Goal: Task Accomplishment & Management: Use online tool/utility

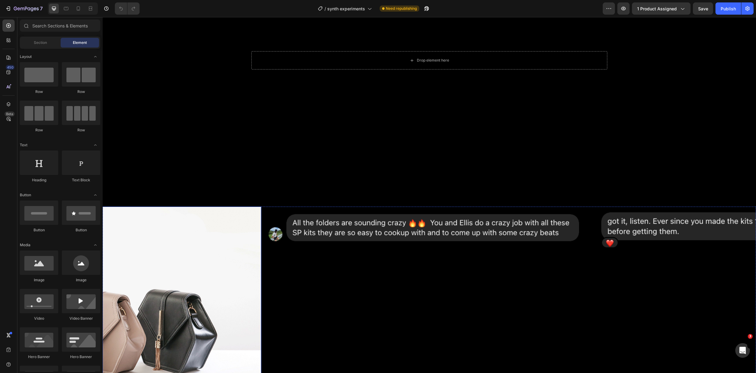
scroll to position [125, 0]
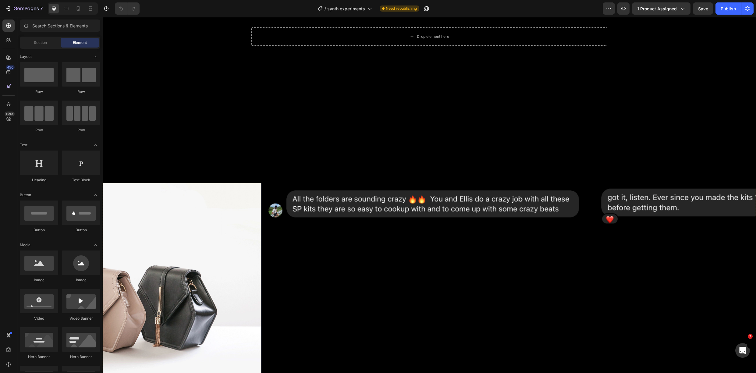
click at [179, 255] on img at bounding box center [100, 303] width 322 height 241
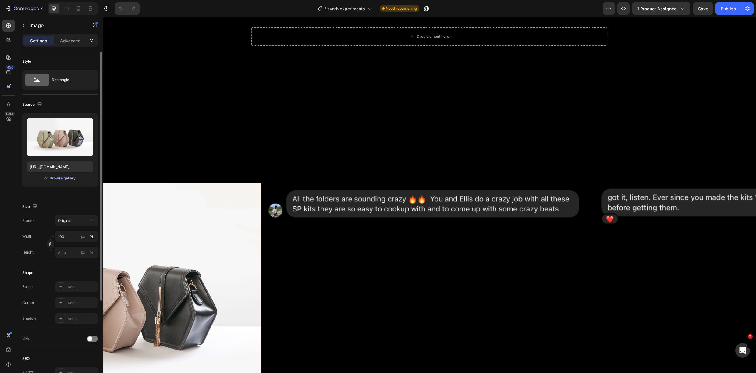
click at [56, 178] on div "Browse gallery" at bounding box center [63, 178] width 26 height 5
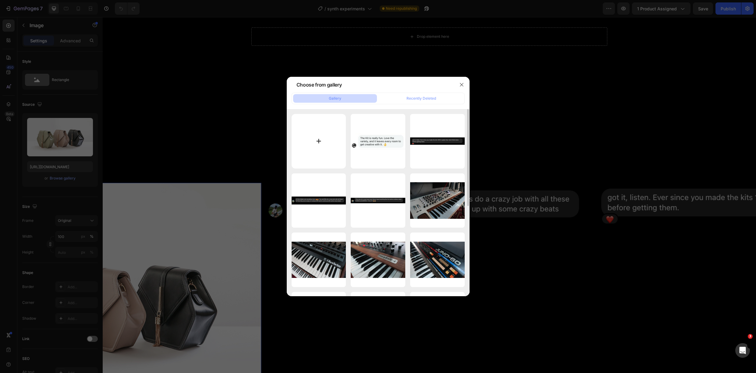
click at [328, 145] on input "file" at bounding box center [319, 141] width 55 height 55
type input "C:\fakepath\Screenshot [DATE] 14.18.50.png"
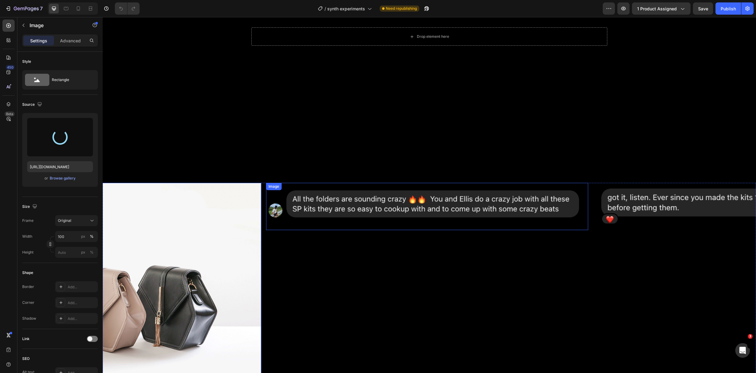
type input "[URL][DOMAIN_NAME]"
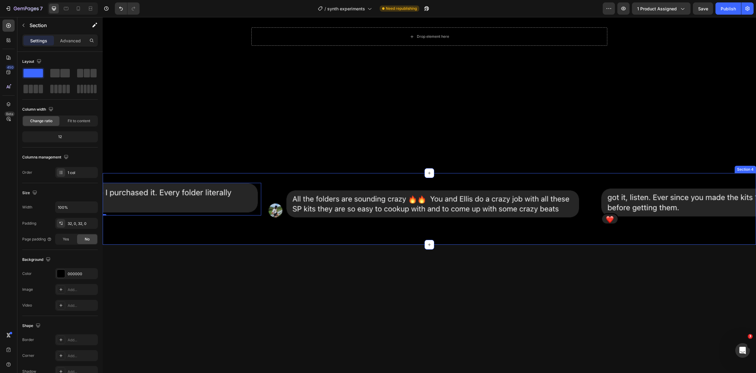
click at [283, 239] on div "Image Image Image Drop element here Drop element here Image 0 Carousel Row Sect…" at bounding box center [430, 209] width 654 height 72
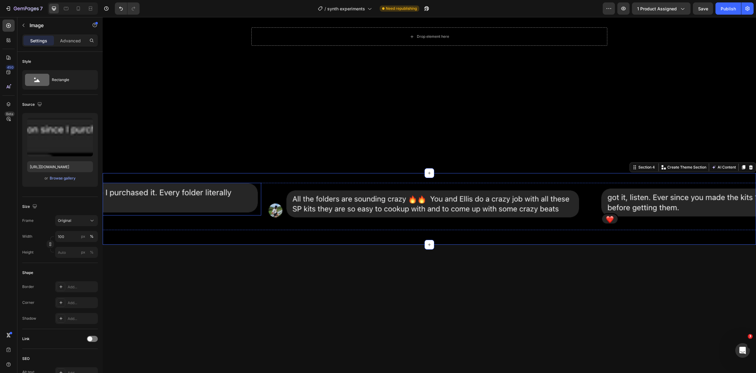
click at [244, 204] on img at bounding box center [100, 199] width 322 height 33
click at [298, 250] on div at bounding box center [430, 368] width 654 height 247
click at [165, 199] on img at bounding box center [100, 199] width 322 height 33
click at [265, 227] on div "Image Image Image Drop element here Drop element here Image 0" at bounding box center [430, 206] width 654 height 47
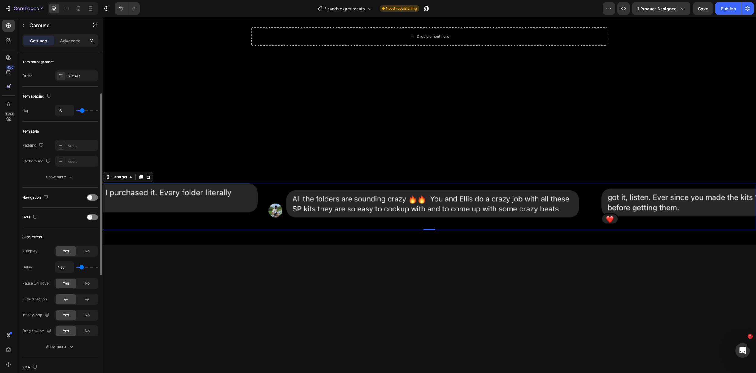
scroll to position [65, 0]
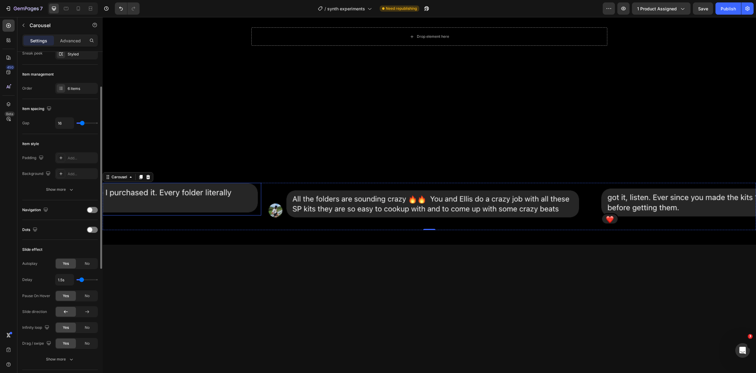
click at [185, 197] on img at bounding box center [100, 199] width 322 height 33
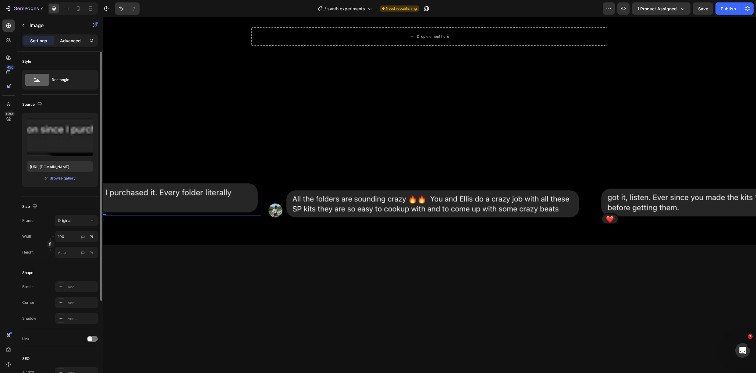
click at [62, 38] on p "Advanced" at bounding box center [70, 40] width 21 height 6
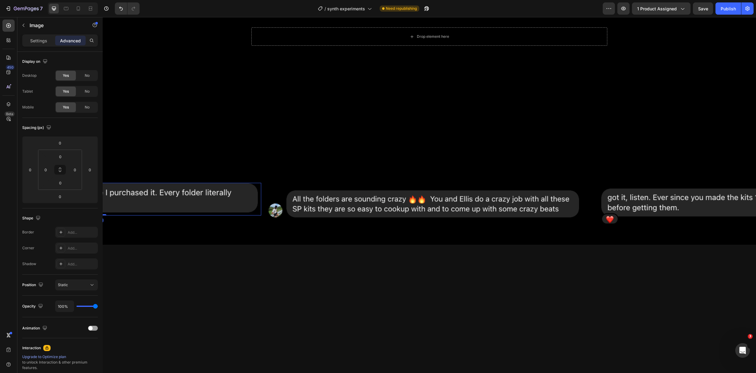
click at [490, 255] on div at bounding box center [430, 369] width 654 height 228
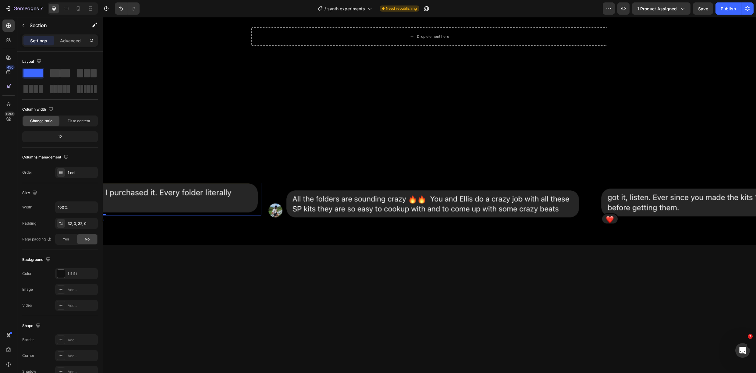
click at [235, 208] on img at bounding box center [100, 199] width 322 height 33
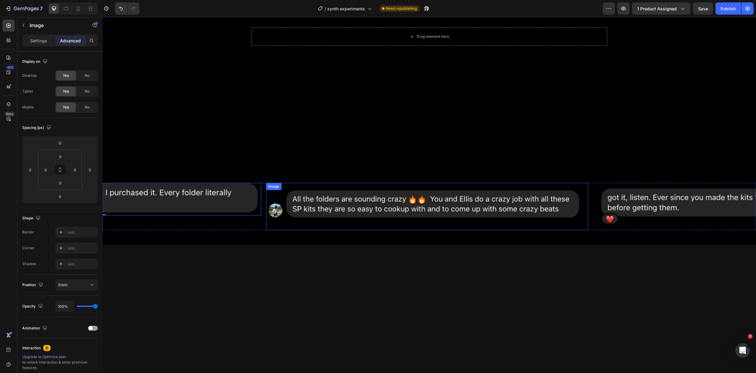
click at [294, 212] on img at bounding box center [427, 206] width 322 height 47
click at [24, 25] on icon "button" at bounding box center [23, 25] width 5 height 5
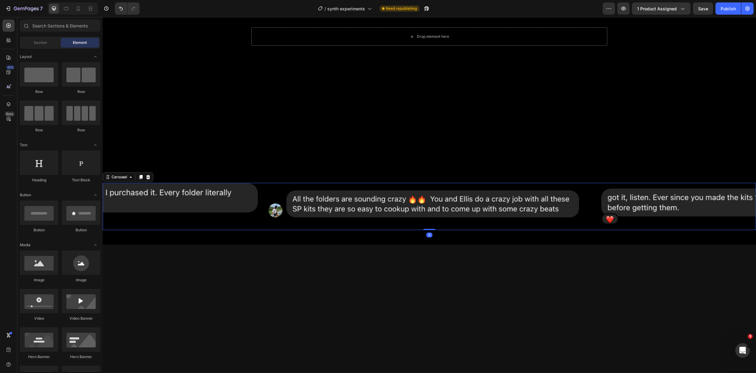
click at [262, 225] on div "Image Image Image Drop element here Drop element here Image" at bounding box center [430, 206] width 654 height 47
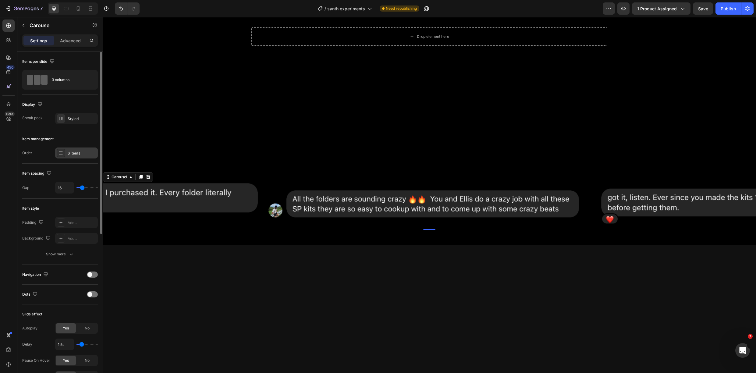
click at [74, 151] on div "6 items" at bounding box center [82, 153] width 29 height 5
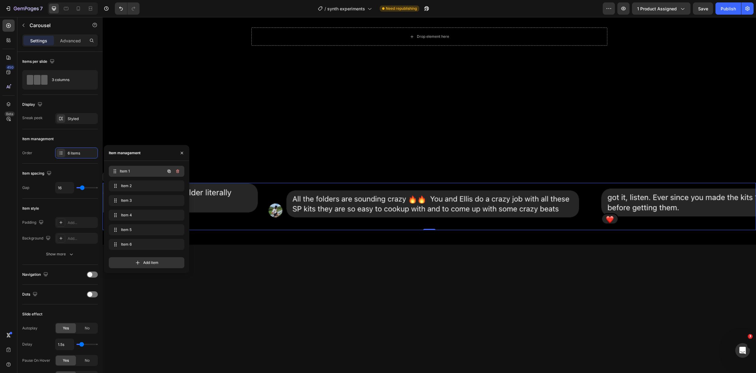
click at [128, 169] on span "Item 1" at bounding box center [142, 171] width 45 height 5
click at [135, 182] on div "Item 2 Item 2" at bounding box center [146, 186] width 71 height 9
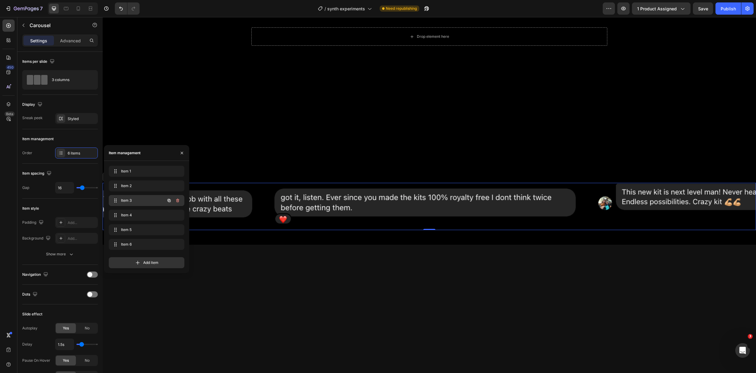
click at [143, 198] on span "Item 3" at bounding box center [138, 200] width 34 height 5
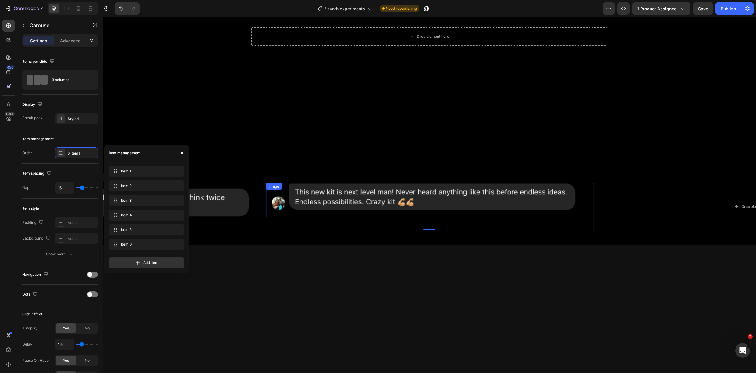
click at [334, 195] on img at bounding box center [427, 200] width 322 height 34
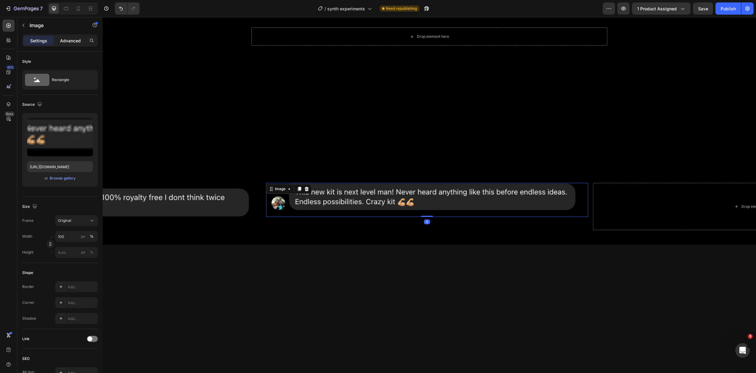
click at [64, 42] on p "Advanced" at bounding box center [70, 40] width 21 height 6
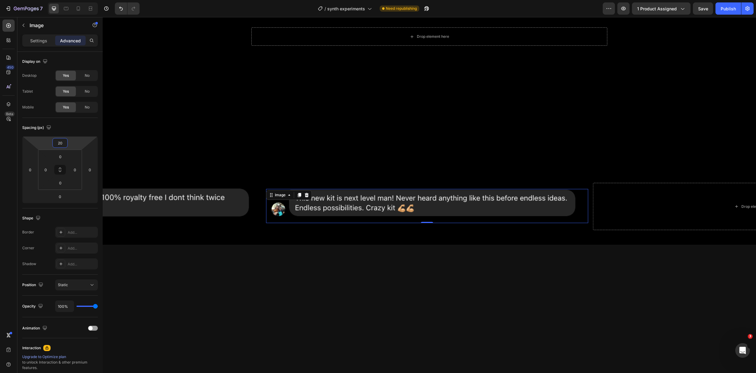
type input "22"
drag, startPoint x: 68, startPoint y: 137, endPoint x: 70, endPoint y: 134, distance: 4.0
click at [70, 0] on html "7 Version history / synth experiments Need republishing Preview 1 product assig…" at bounding box center [378, 0] width 756 height 0
click at [267, 235] on div "Image Image Image 0 Drop element here Drop element here Image Carousel Row" at bounding box center [430, 209] width 654 height 52
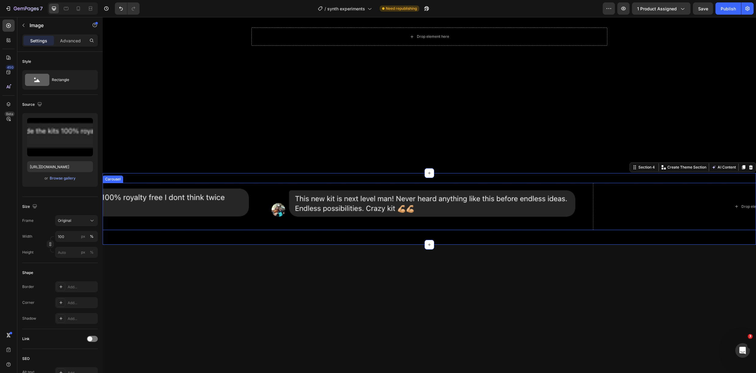
click at [261, 225] on img at bounding box center [100, 204] width 322 height 43
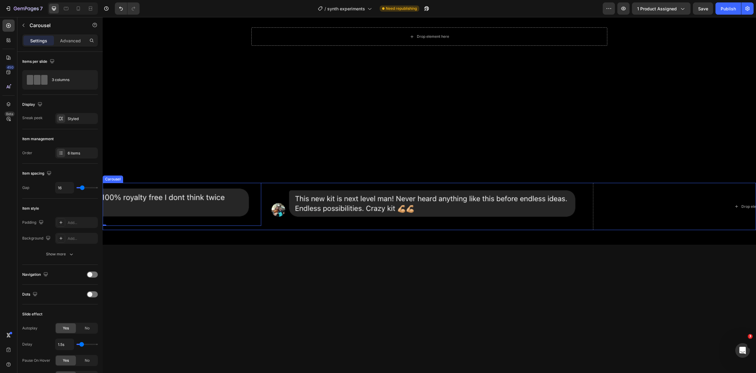
click at [282, 227] on div "Image" at bounding box center [427, 213] width 322 height 47
click at [76, 157] on div "6 items" at bounding box center [76, 153] width 43 height 11
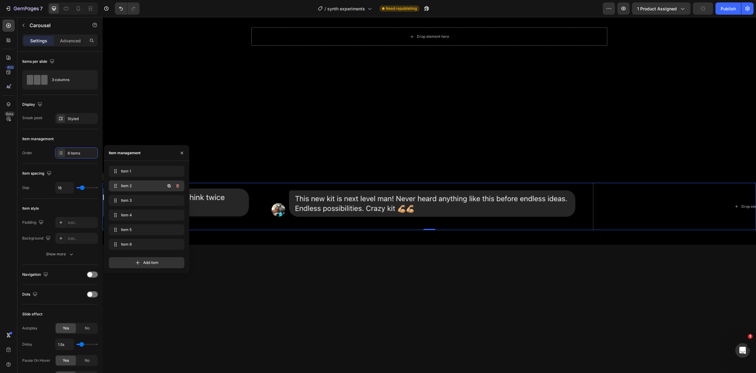
click at [140, 189] on div "Item 2 Item 2" at bounding box center [138, 186] width 54 height 9
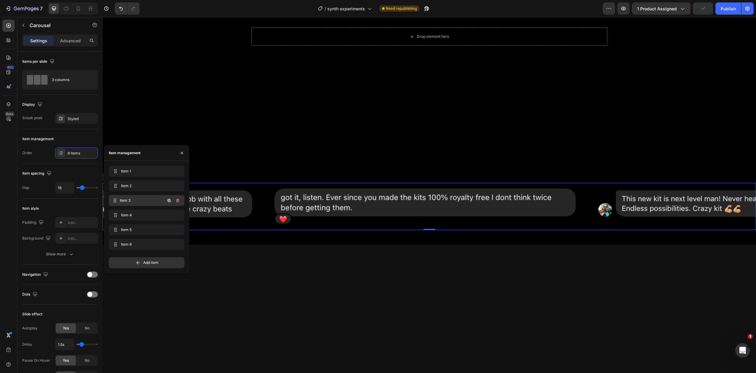
click at [141, 201] on span "Item 3" at bounding box center [142, 200] width 45 height 5
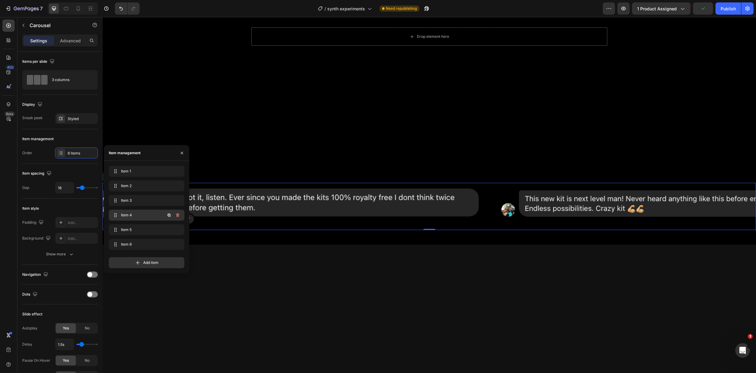
click at [141, 213] on span "Item 4" at bounding box center [138, 214] width 34 height 5
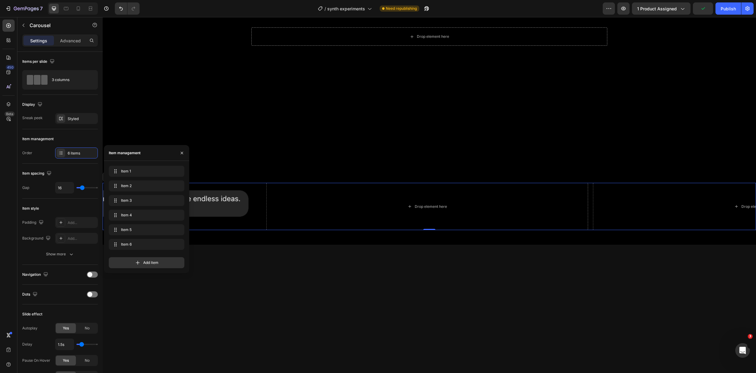
click at [141, 224] on div "Item 4 Item 4" at bounding box center [147, 230] width 76 height 13
click at [139, 227] on span "Item 5" at bounding box center [138, 229] width 34 height 5
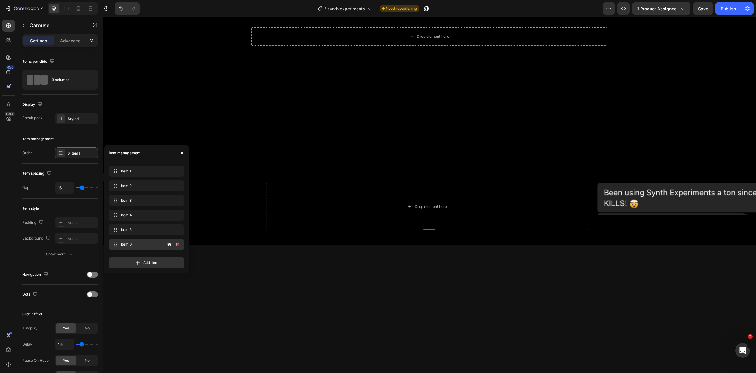
click at [146, 241] on div "Item 6 Item 6" at bounding box center [138, 244] width 54 height 9
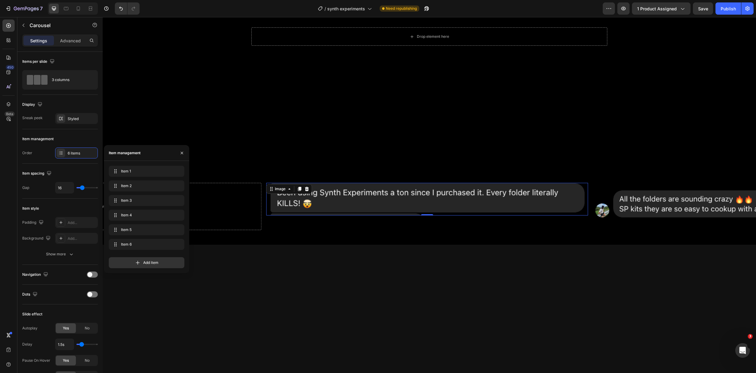
click at [451, 193] on img at bounding box center [427, 199] width 322 height 33
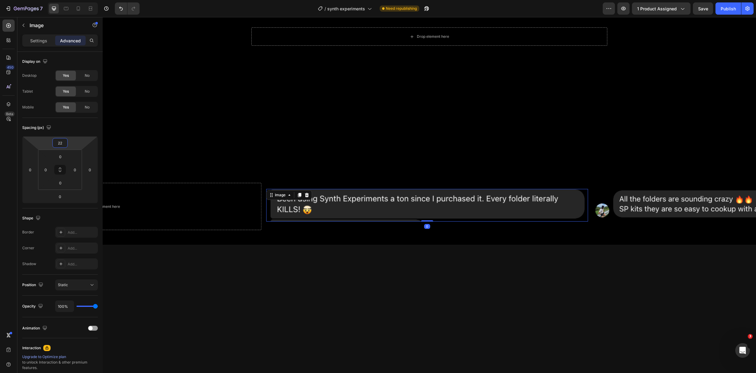
type input "24"
drag, startPoint x: 70, startPoint y: 137, endPoint x: 73, endPoint y: 133, distance: 4.6
click at [73, 0] on html "7 Version history / synth experiments Need republishing Preview 1 product assig…" at bounding box center [378, 0] width 756 height 0
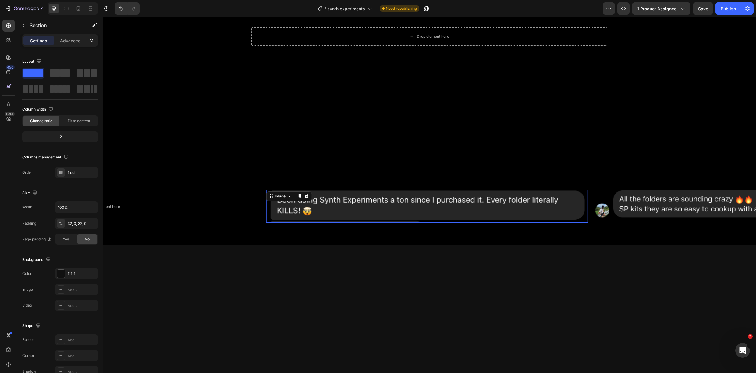
click at [223, 264] on div at bounding box center [430, 369] width 654 height 228
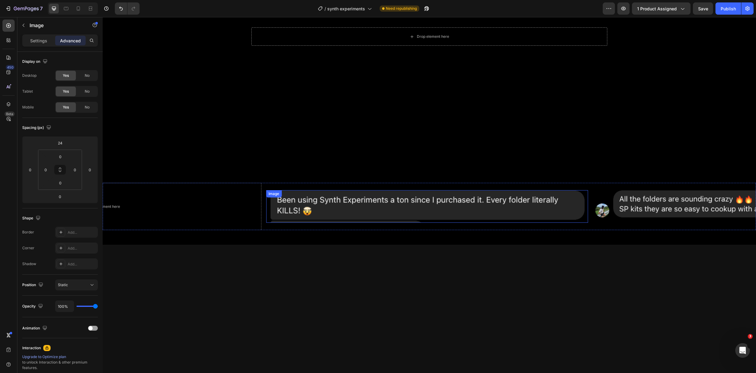
click at [322, 208] on img at bounding box center [427, 206] width 322 height 33
click at [35, 40] on p "Settings" at bounding box center [38, 40] width 17 height 6
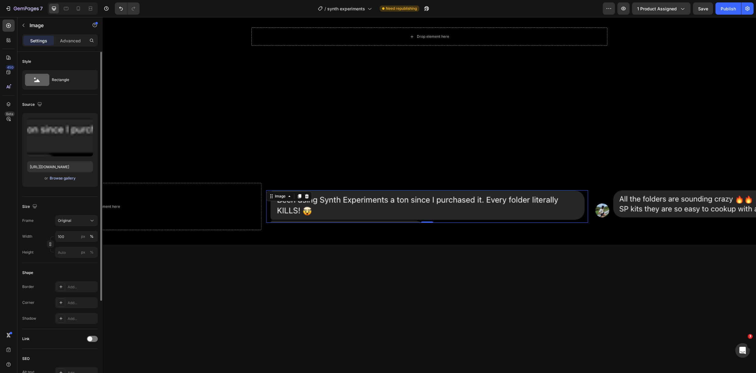
click at [68, 180] on div "Browse gallery" at bounding box center [63, 178] width 26 height 5
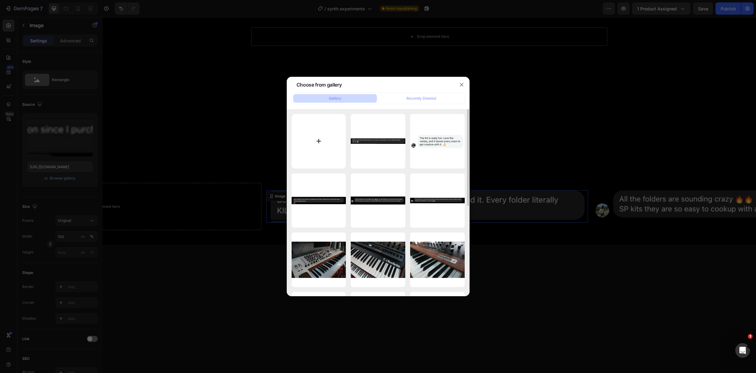
click at [312, 135] on input "file" at bounding box center [319, 141] width 55 height 55
type input "C:\fakepath\Screenshot [DATE] 14.20.23.png"
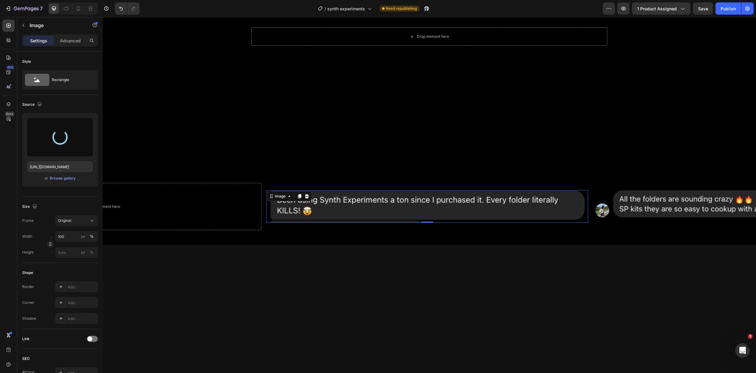
type input "[URL][DOMAIN_NAME]"
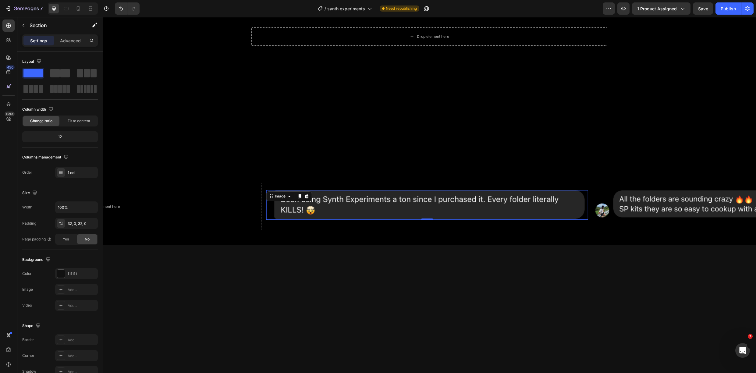
click at [377, 293] on div at bounding box center [430, 369] width 654 height 228
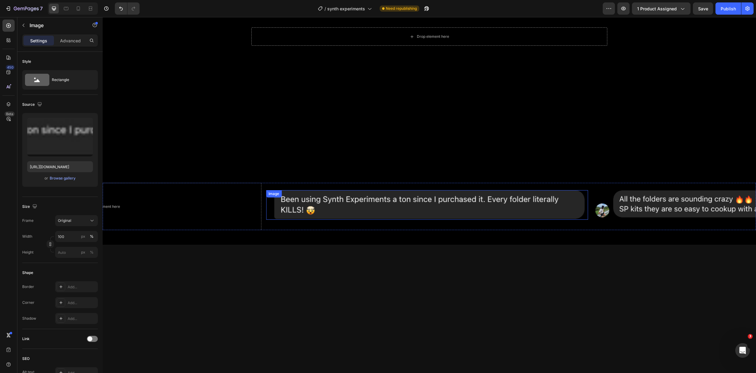
click at [353, 201] on img at bounding box center [427, 205] width 322 height 30
click at [298, 198] on icon at bounding box center [299, 196] width 5 height 5
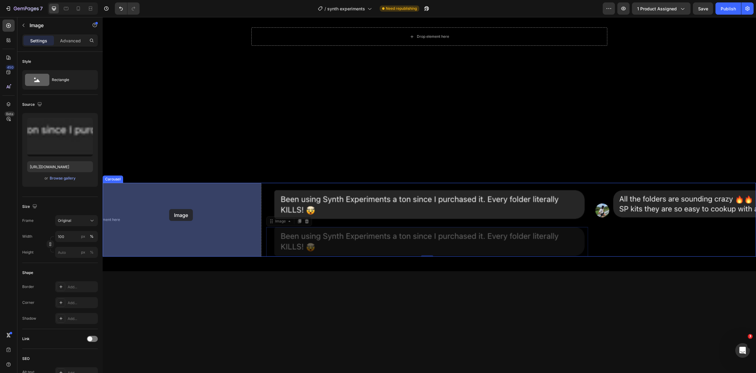
drag, startPoint x: 269, startPoint y: 223, endPoint x: 169, endPoint y: 209, distance: 100.4
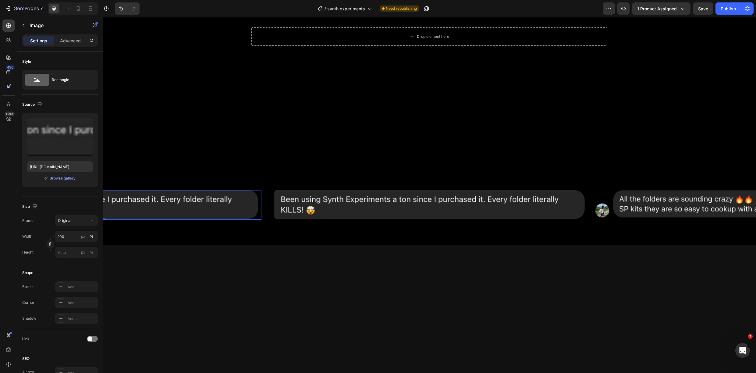
click at [182, 210] on img at bounding box center [100, 205] width 322 height 30
click at [64, 176] on div "Browse gallery" at bounding box center [63, 178] width 26 height 5
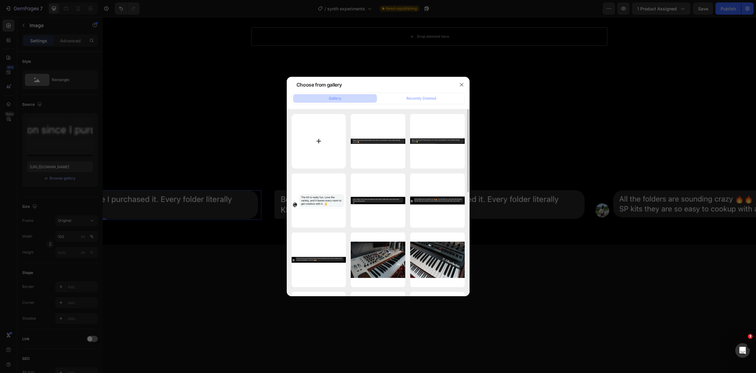
click at [316, 139] on input "file" at bounding box center [319, 141] width 55 height 55
type input "C:\fakepath\Screenshot [DATE] 14.18.44.png"
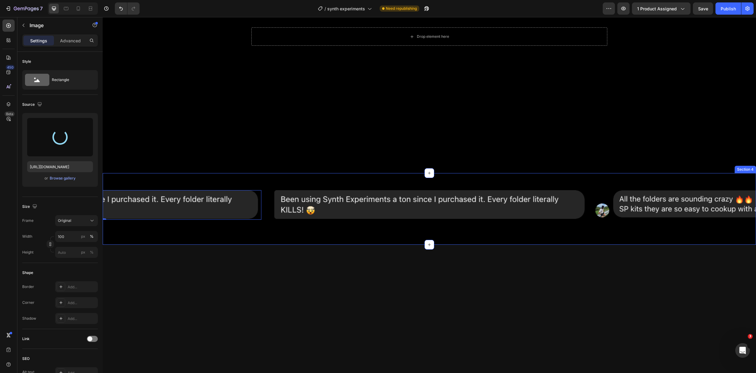
type input "[URL][DOMAIN_NAME]"
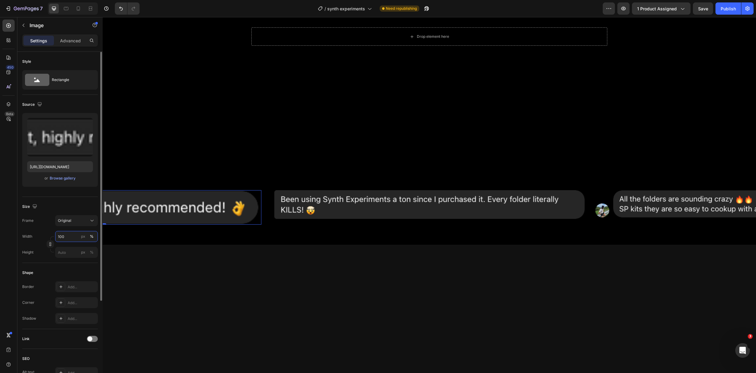
click at [62, 235] on input "100" at bounding box center [76, 236] width 43 height 11
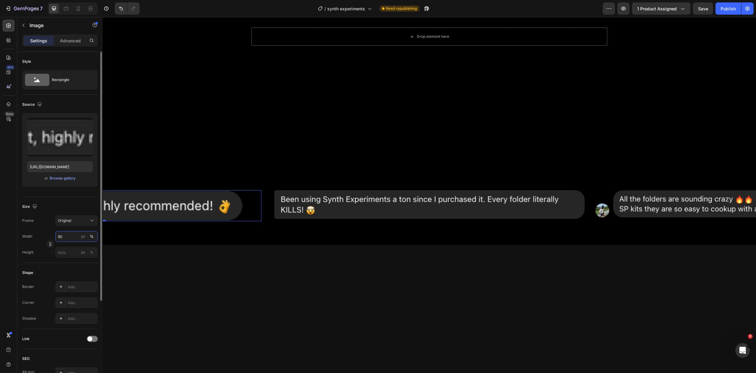
click at [68, 241] on input "90" at bounding box center [76, 236] width 43 height 11
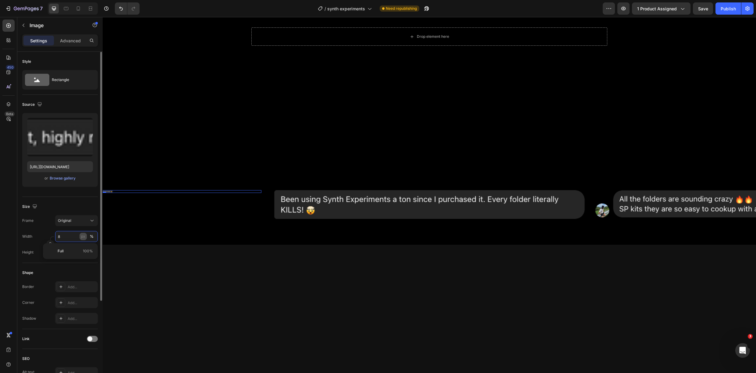
type input "85"
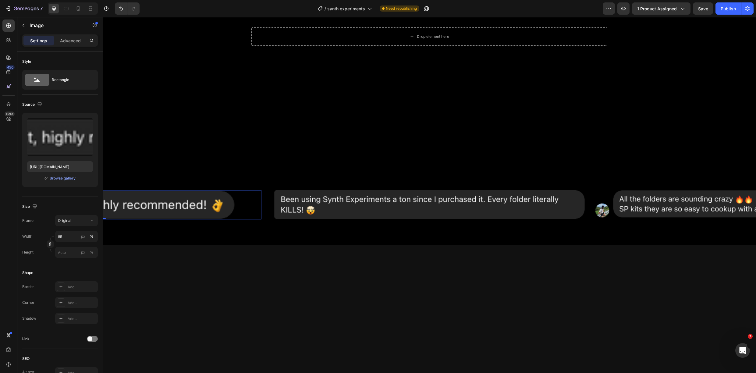
click at [197, 263] on div at bounding box center [430, 369] width 654 height 228
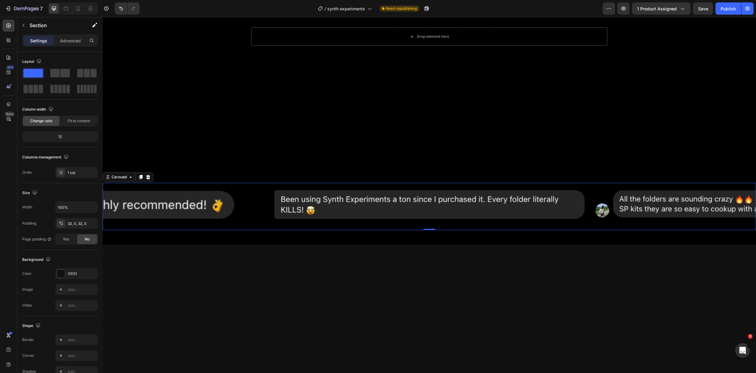
click at [263, 200] on div "Image Image Image Drop element here Image Image" at bounding box center [430, 206] width 654 height 47
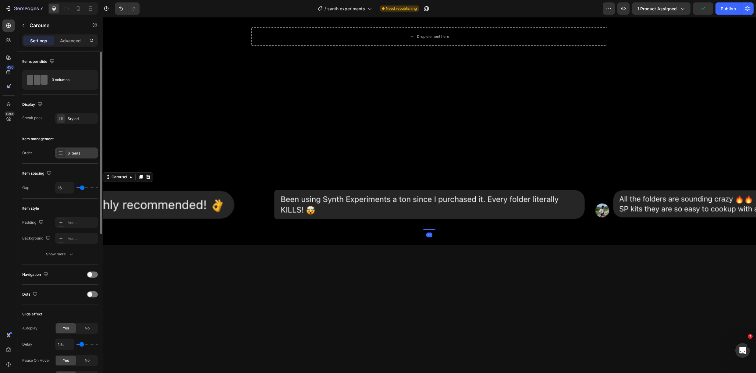
click at [76, 150] on div "6 items" at bounding box center [76, 153] width 43 height 11
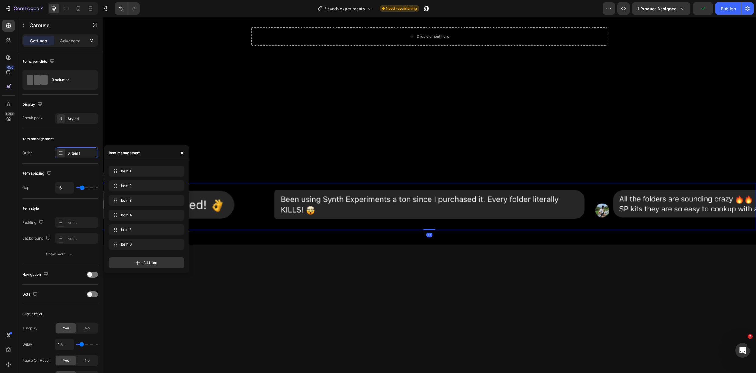
click at [124, 165] on div "Item 1 Item 1 Item 2 Item 2 Item 3 Item 3 Item 4 Item 4 Item 5 Item 5 Item 6 It…" at bounding box center [146, 217] width 85 height 112
click at [129, 169] on span "Item 1" at bounding box center [138, 171] width 34 height 5
click at [133, 171] on span "Item 1" at bounding box center [142, 171] width 45 height 5
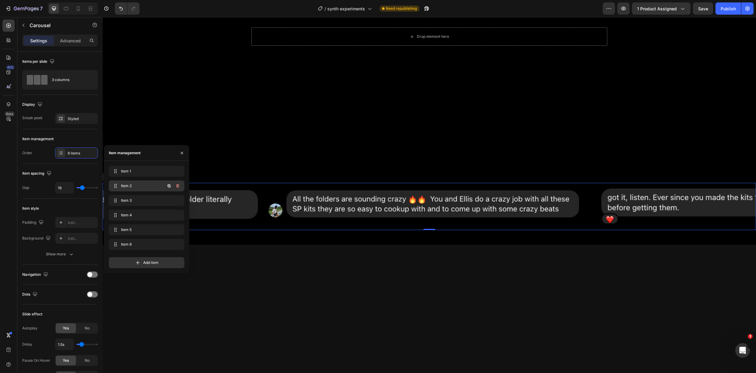
click at [137, 184] on span "Item 2" at bounding box center [138, 185] width 34 height 5
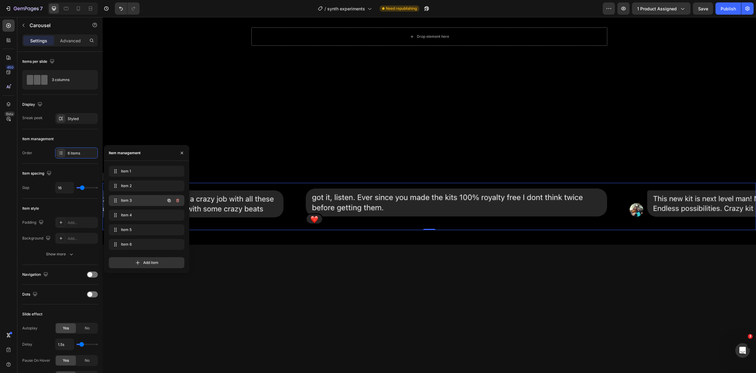
click at [136, 198] on span "Item 3" at bounding box center [138, 200] width 34 height 5
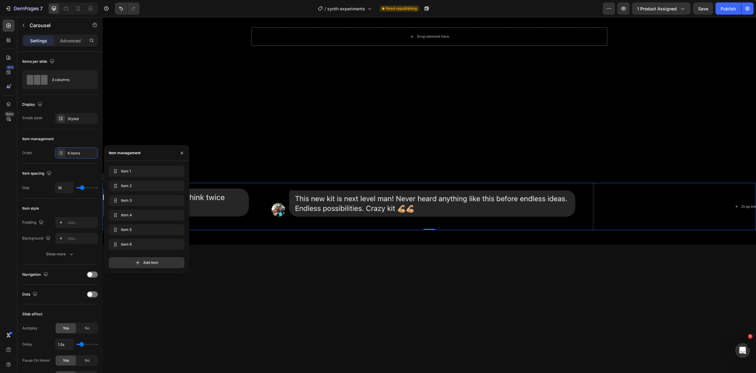
click at [137, 210] on div "Item 3 Item 3" at bounding box center [147, 216] width 76 height 13
click at [138, 212] on div "Item 4 Item 4" at bounding box center [138, 215] width 54 height 9
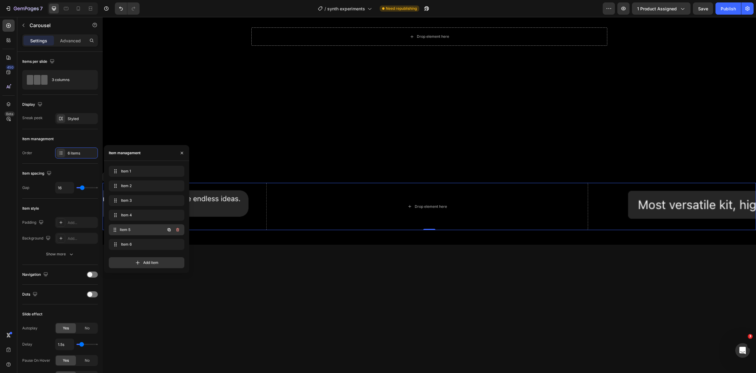
click at [138, 229] on span "Item 5" at bounding box center [142, 229] width 45 height 5
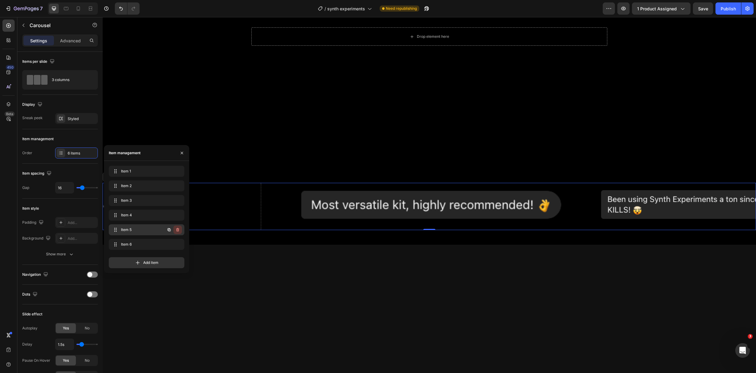
click at [180, 230] on icon "button" at bounding box center [177, 229] width 5 height 5
click at [180, 230] on button "Delete" at bounding box center [173, 230] width 17 height 9
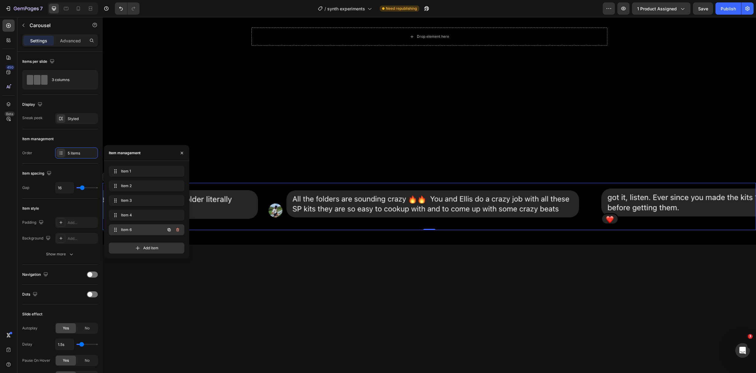
click at [137, 232] on span "Item 6" at bounding box center [138, 229] width 34 height 5
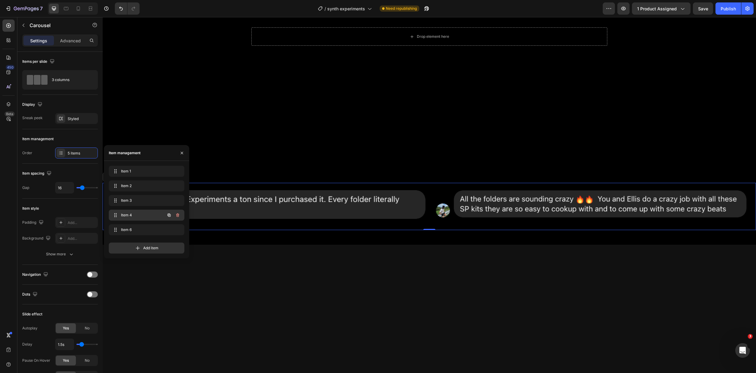
click at [137, 217] on span "Item 4" at bounding box center [138, 214] width 34 height 5
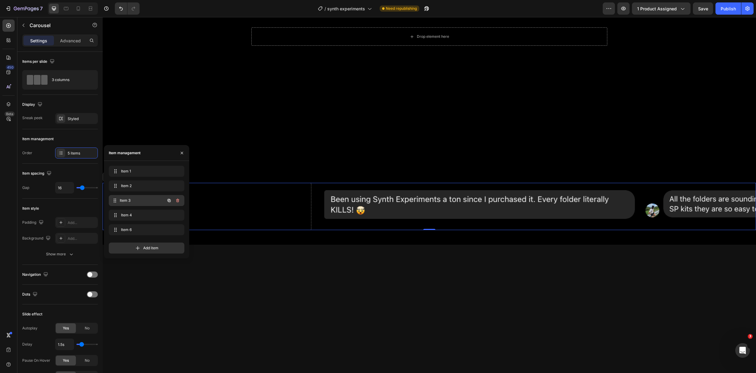
click at [135, 203] on div "Item 3 Item 3" at bounding box center [138, 200] width 54 height 9
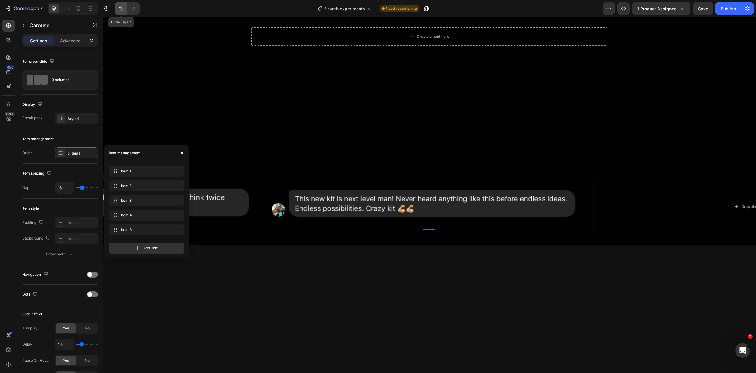
click at [117, 8] on button "Undo/Redo" at bounding box center [121, 8] width 12 height 12
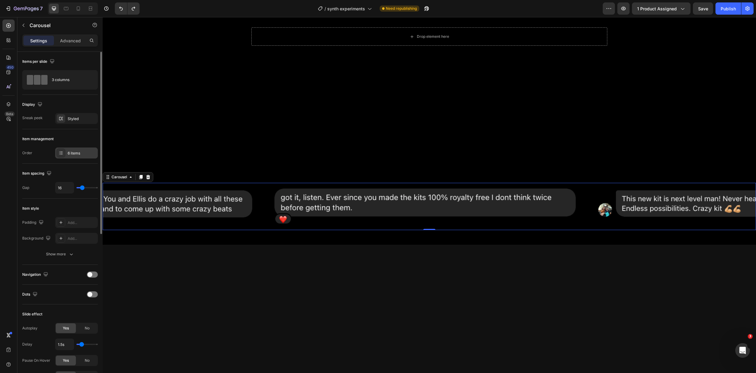
click at [70, 154] on div "6 items" at bounding box center [82, 153] width 29 height 5
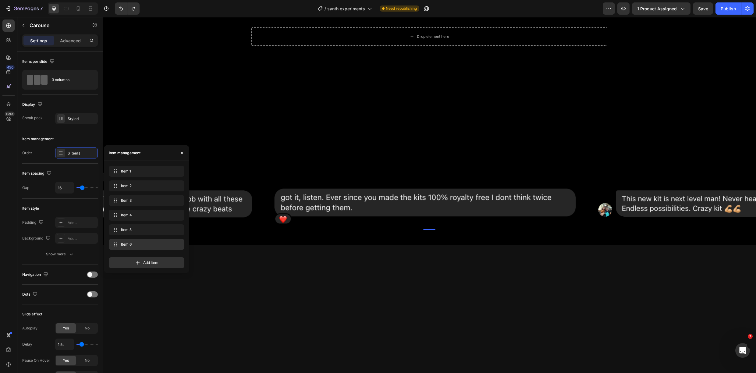
click at [134, 242] on span "Item 6" at bounding box center [145, 244] width 49 height 5
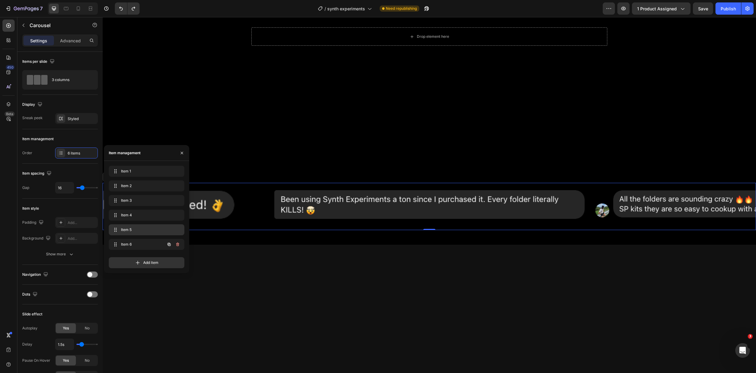
click at [135, 233] on div "Item 5 Item 5" at bounding box center [146, 230] width 71 height 9
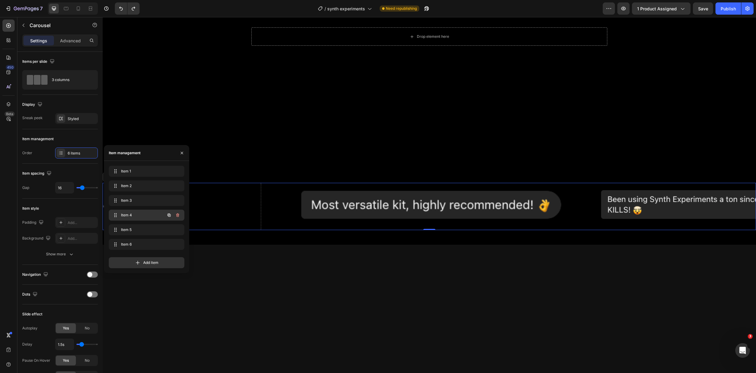
click at [136, 218] on span "Item 4" at bounding box center [138, 214] width 34 height 5
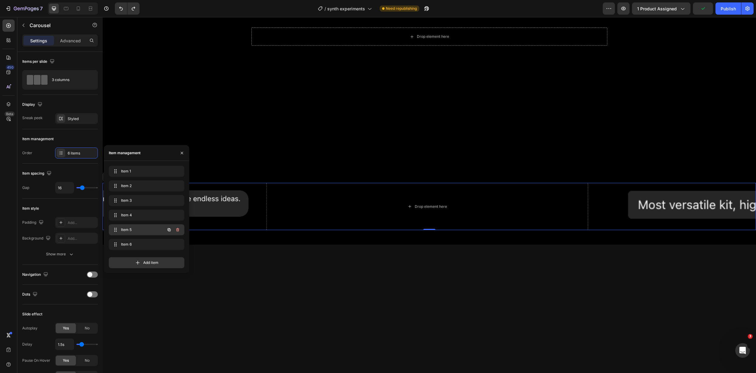
click at [137, 230] on span "Item 5" at bounding box center [138, 229] width 34 height 5
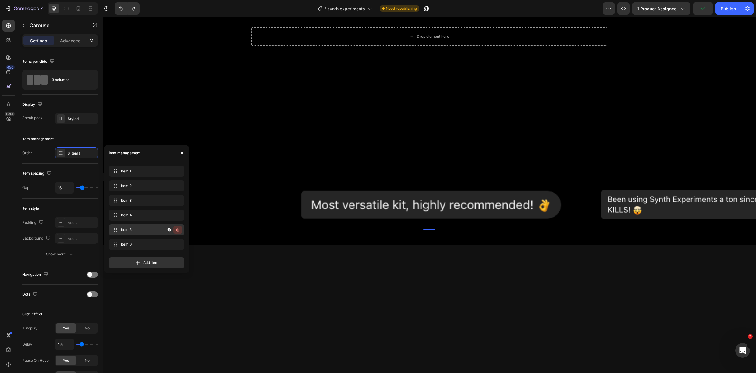
click at [178, 230] on icon "button" at bounding box center [178, 231] width 0 height 2
click at [178, 230] on div "Delete" at bounding box center [173, 229] width 11 height 5
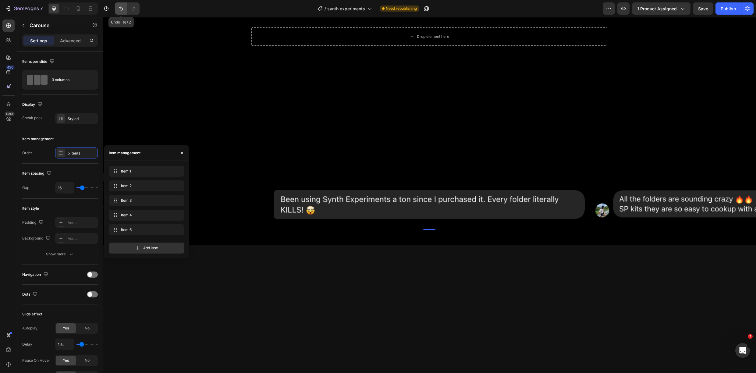
click at [120, 8] on icon "Undo/Redo" at bounding box center [121, 9] width 4 height 4
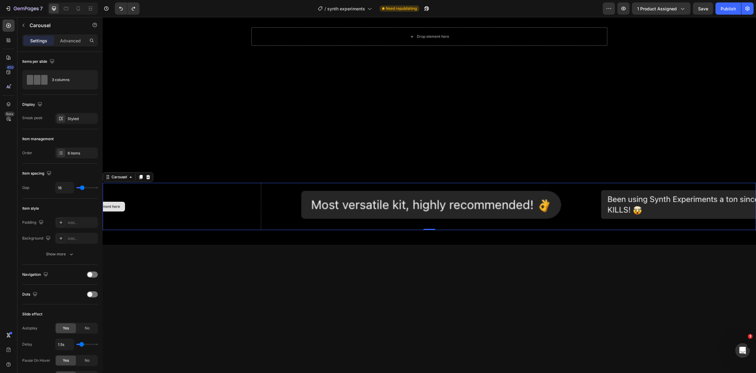
click at [174, 211] on div "Drop element here" at bounding box center [100, 206] width 322 height 47
click at [75, 151] on div "6 items" at bounding box center [82, 153] width 29 height 5
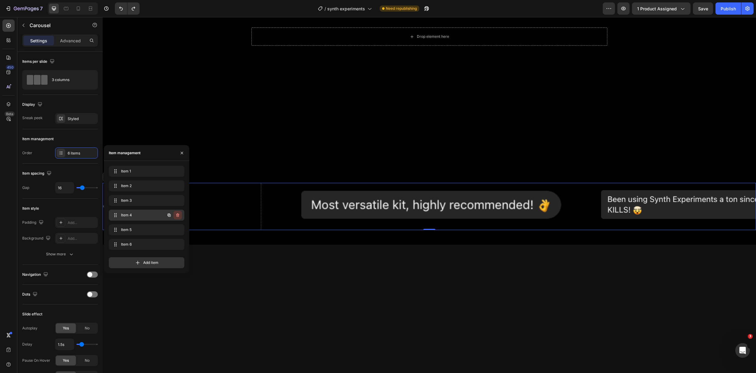
click at [180, 215] on icon "button" at bounding box center [177, 215] width 5 height 5
click at [180, 215] on button "Delete" at bounding box center [173, 215] width 17 height 9
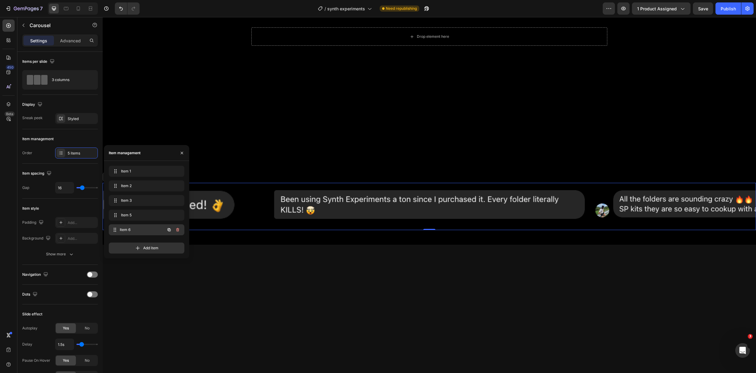
click at [135, 230] on span "Item 6" at bounding box center [142, 229] width 45 height 5
click at [138, 215] on span "Item 5" at bounding box center [138, 214] width 34 height 5
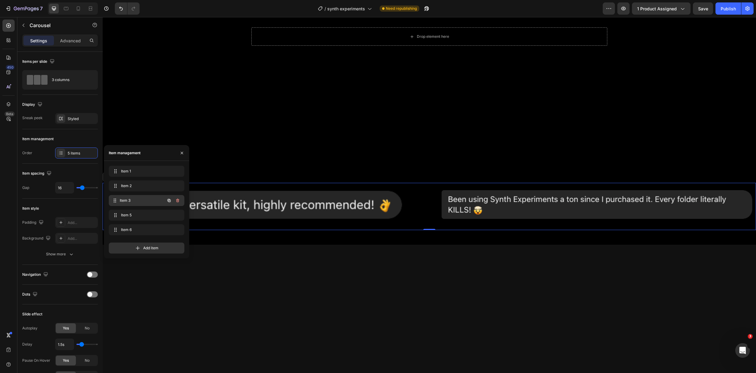
click at [140, 196] on div "Item 3 Item 3" at bounding box center [138, 200] width 54 height 9
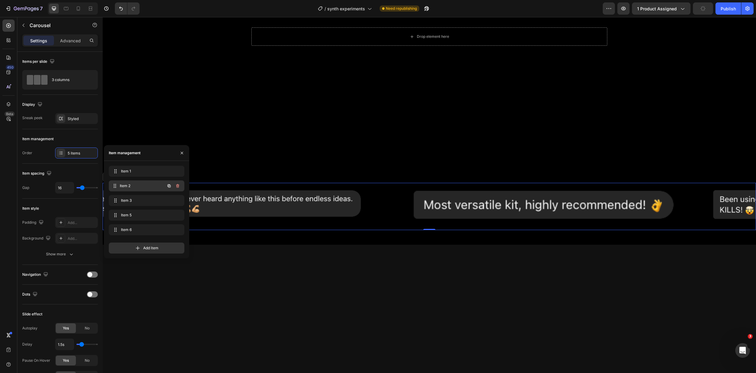
click at [143, 184] on span "Item 2" at bounding box center [142, 185] width 45 height 5
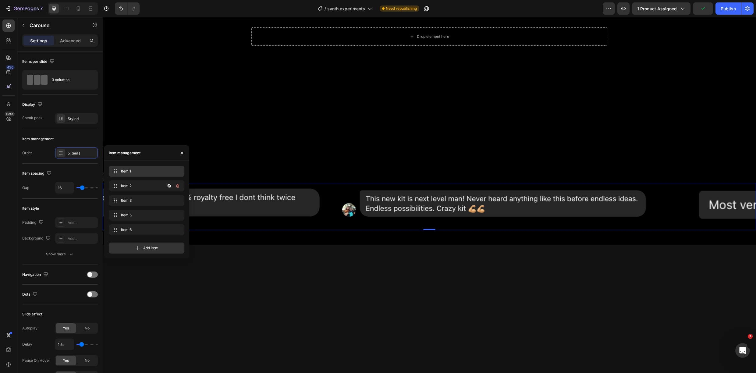
click at [143, 173] on span "Item 1" at bounding box center [145, 171] width 49 height 5
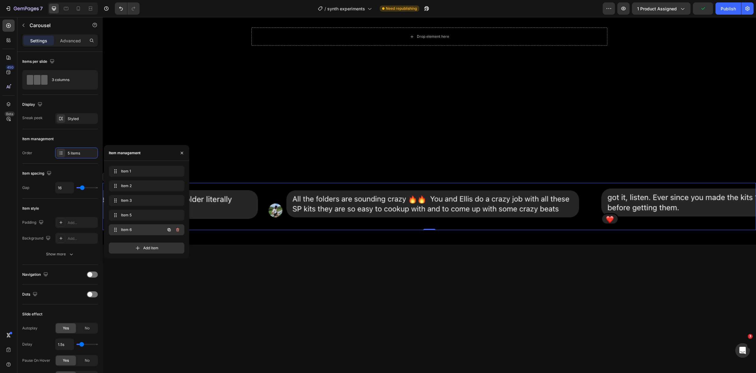
click at [142, 225] on div "Item 6 Item 6" at bounding box center [147, 229] width 76 height 11
click at [140, 229] on span "Item 6" at bounding box center [138, 229] width 34 height 5
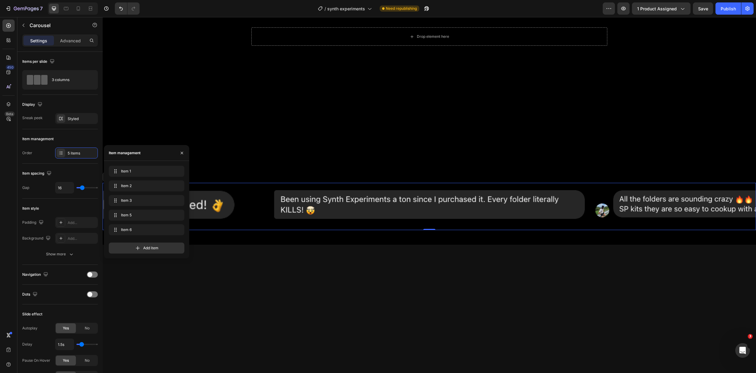
click at [259, 287] on div at bounding box center [430, 369] width 654 height 228
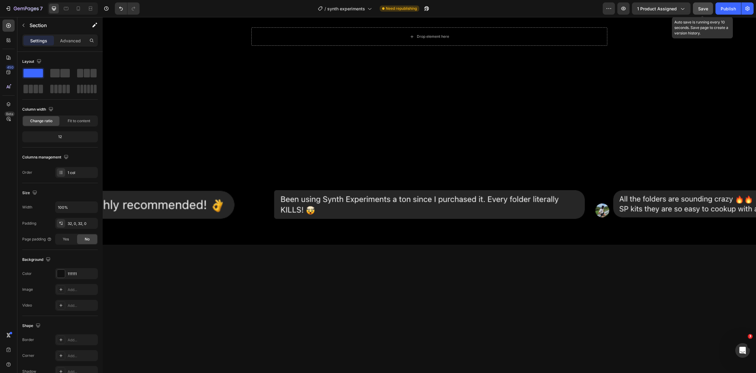
click at [708, 13] on button "Save" at bounding box center [703, 8] width 20 height 12
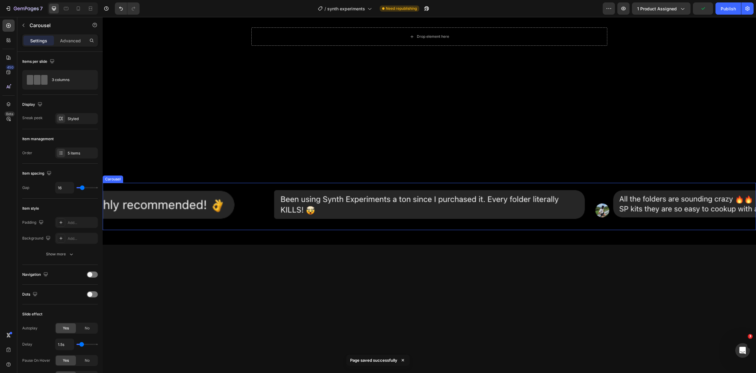
click at [497, 227] on div "Image" at bounding box center [427, 213] width 322 height 47
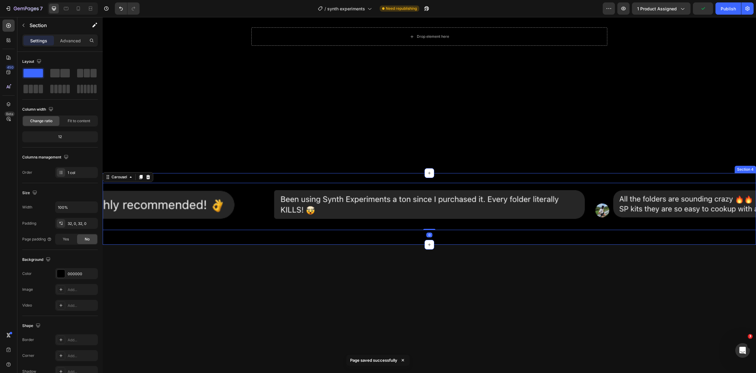
click at [441, 238] on div "Image Image Image Image Image Carousel 0 Row Section 4" at bounding box center [430, 209] width 654 height 72
click at [67, 42] on p "Advanced" at bounding box center [70, 40] width 21 height 6
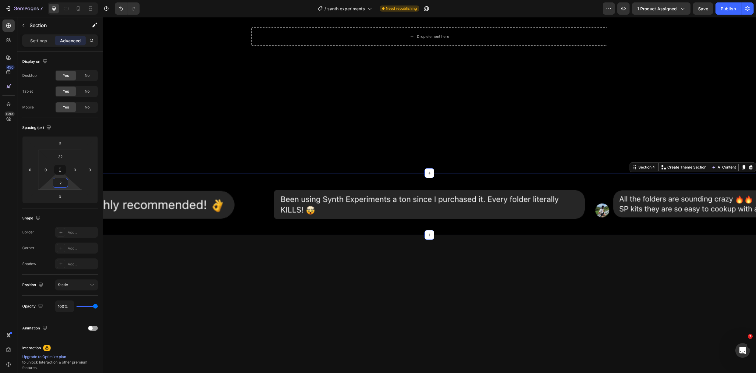
type input "4"
click at [66, 0] on html "7 Version history / synth experiments Need republishing Preview 1 product assig…" at bounding box center [378, 0] width 756 height 0
click at [333, 286] on div at bounding box center [430, 360] width 654 height 228
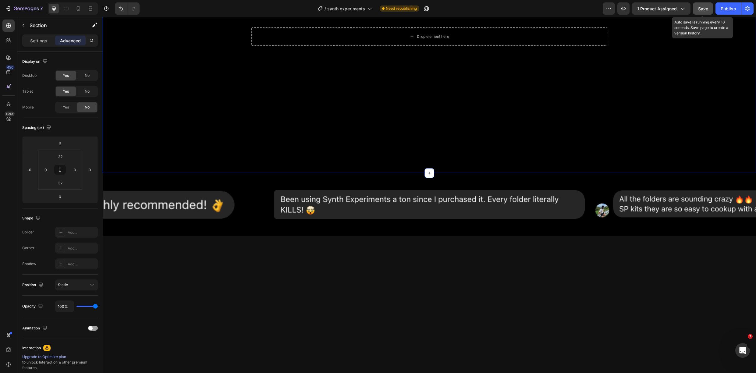
click at [707, 10] on span "Save" at bounding box center [703, 8] width 10 height 5
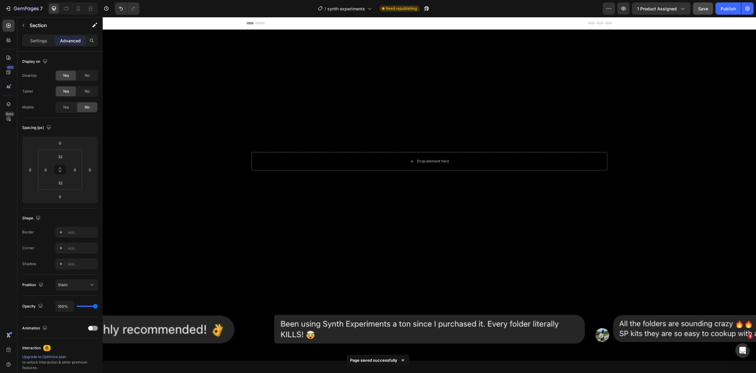
click at [701, 8] on span "Save" at bounding box center [703, 8] width 10 height 5
click at [82, 9] on div at bounding box center [78, 9] width 10 height 10
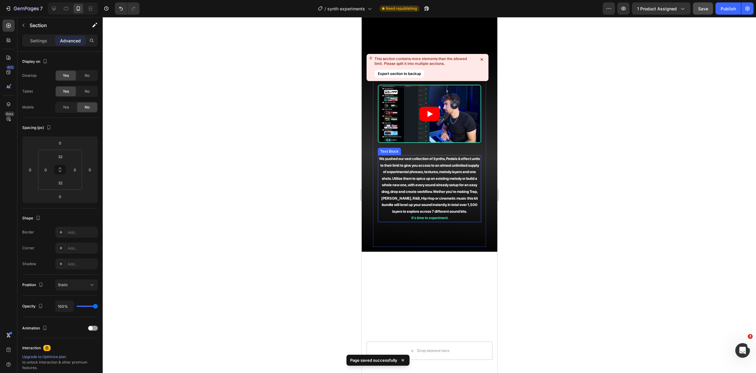
scroll to position [197, 0]
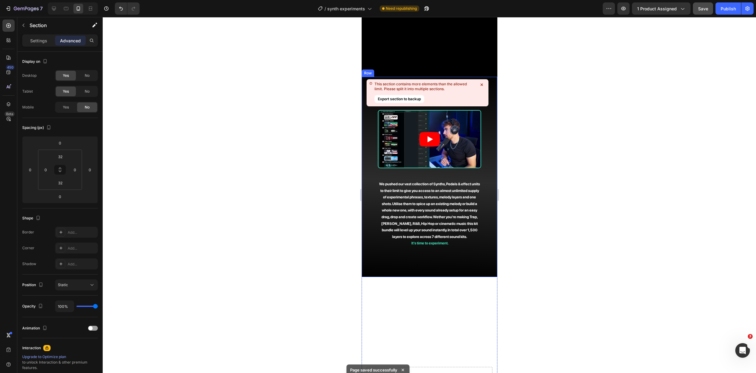
click at [484, 85] on icon at bounding box center [482, 85] width 6 height 6
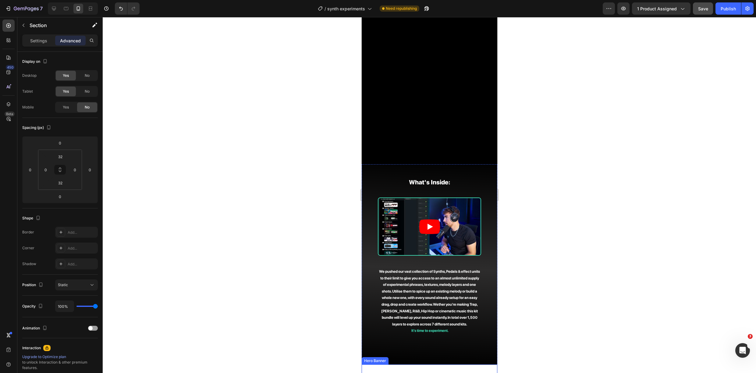
scroll to position [27, 0]
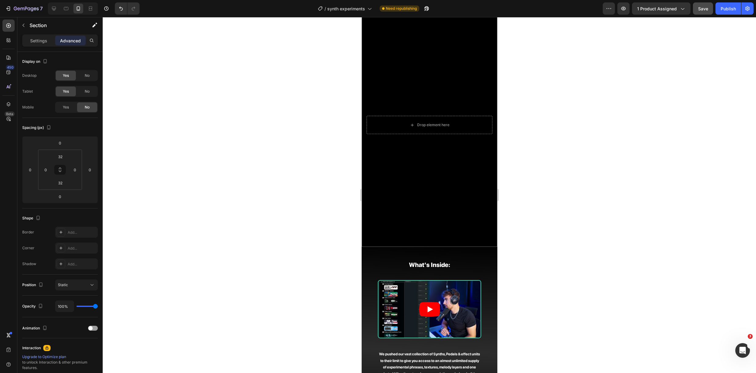
click at [368, 43] on video "Background Image" at bounding box center [430, 125] width 136 height 244
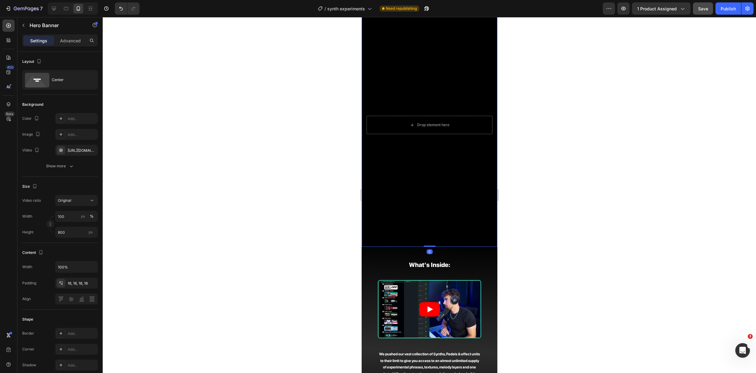
click at [377, 49] on video "Background Image" at bounding box center [430, 125] width 136 height 244
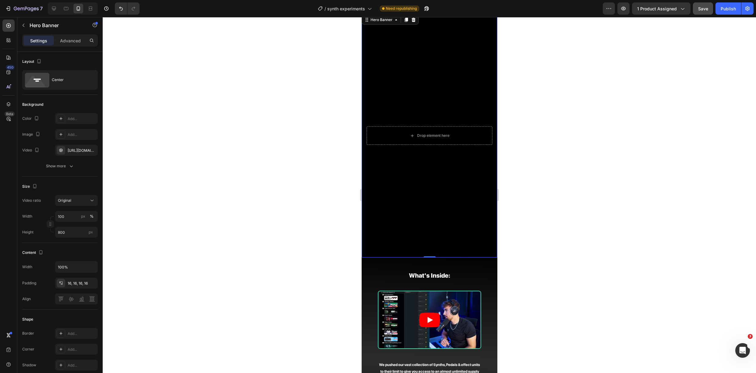
scroll to position [0, 0]
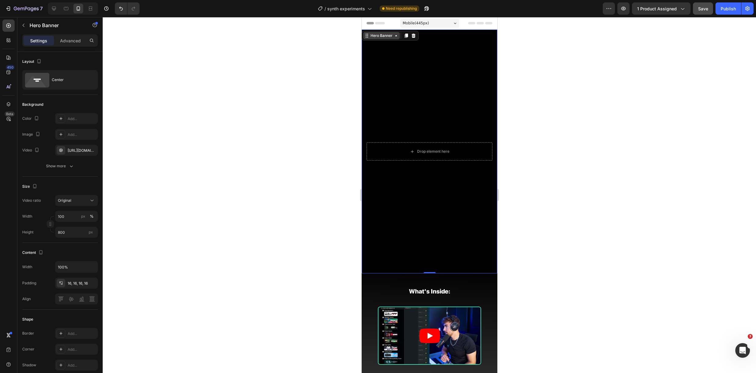
click at [378, 34] on div "Hero Banner" at bounding box center [381, 35] width 24 height 5
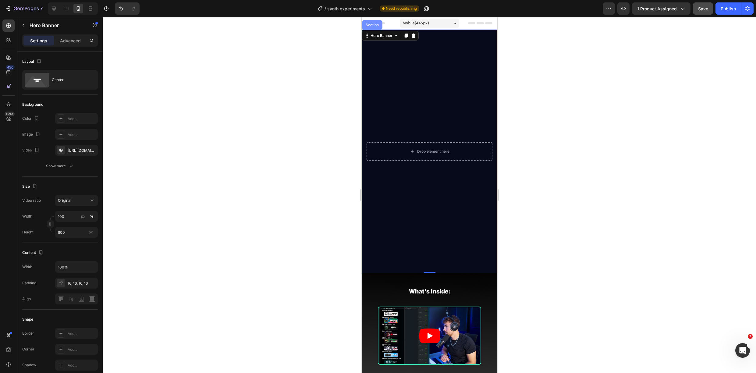
click at [375, 28] on div "Section" at bounding box center [372, 25] width 20 height 10
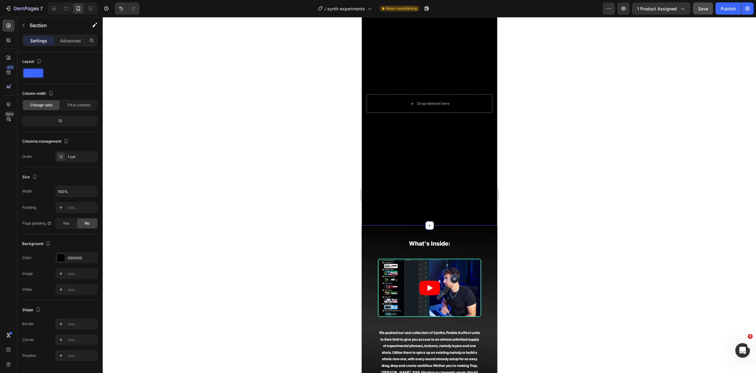
scroll to position [49, 0]
click at [23, 26] on icon "button" at bounding box center [23, 25] width 5 height 5
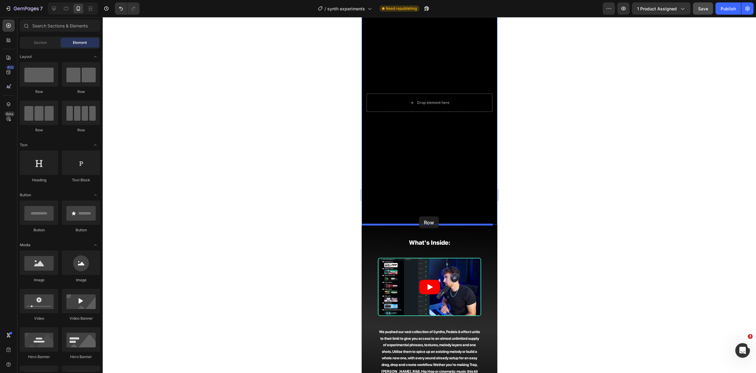
drag, startPoint x: 528, startPoint y: 129, endPoint x: 419, endPoint y: 216, distance: 139.9
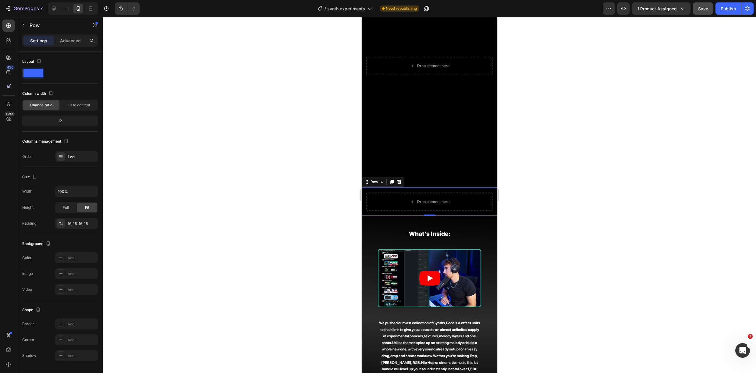
scroll to position [194, 0]
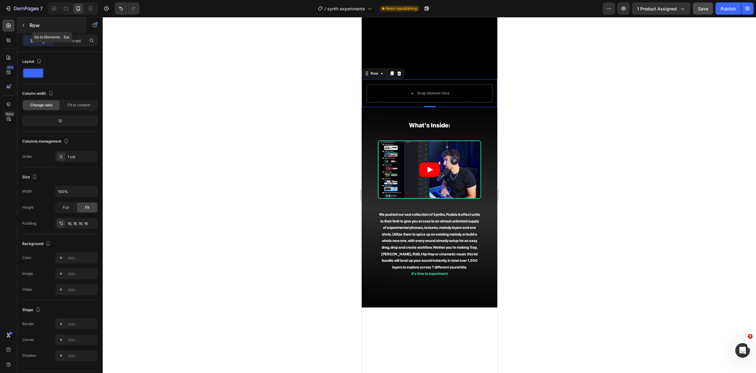
click at [23, 25] on icon "button" at bounding box center [24, 25] width 2 height 3
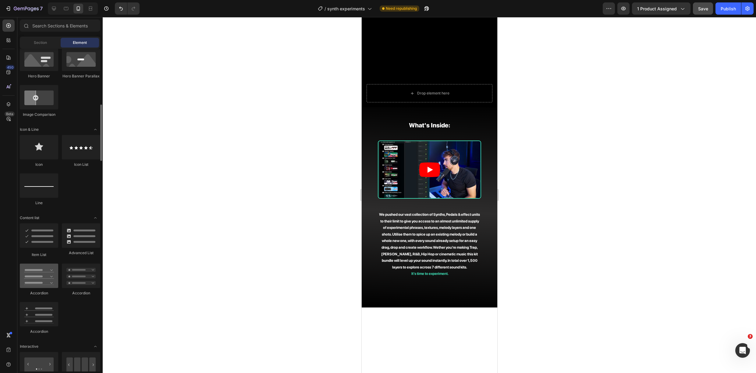
scroll to position [428, 0]
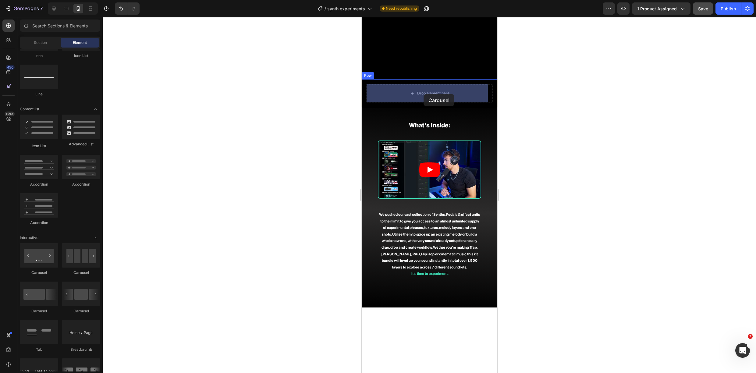
drag, startPoint x: 533, startPoint y: 238, endPoint x: 423, endPoint y: 94, distance: 180.8
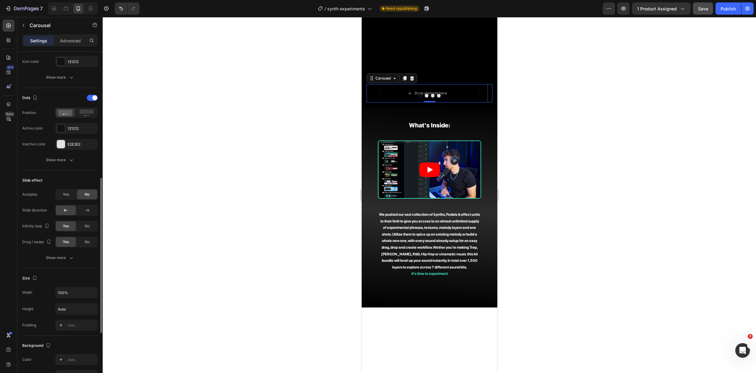
scroll to position [220, 0]
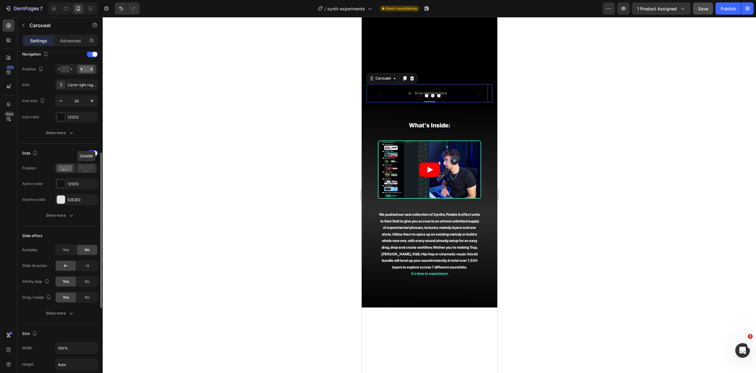
click at [88, 166] on rect at bounding box center [87, 167] width 14 height 5
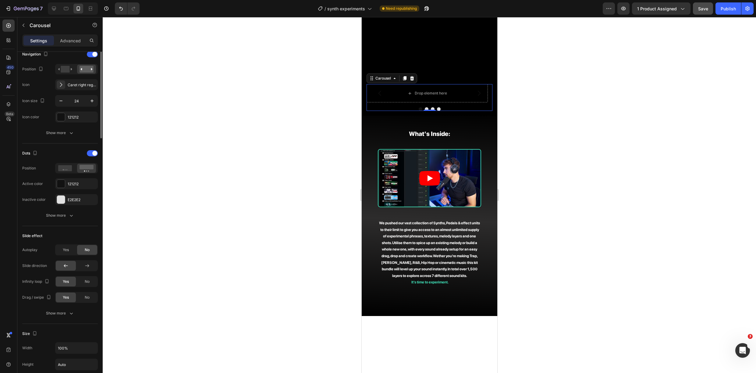
scroll to position [104, 0]
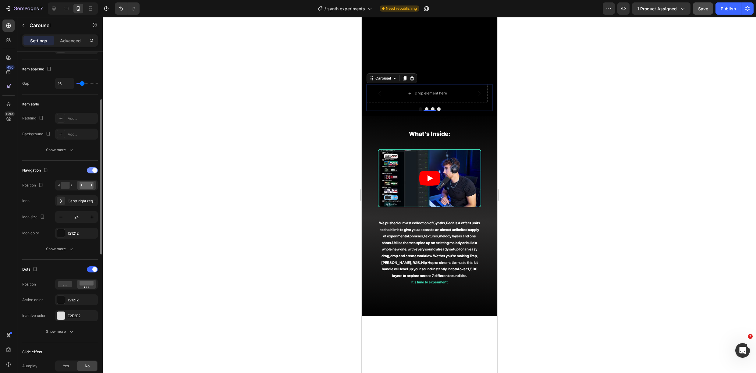
click at [92, 171] on span at bounding box center [94, 170] width 5 height 5
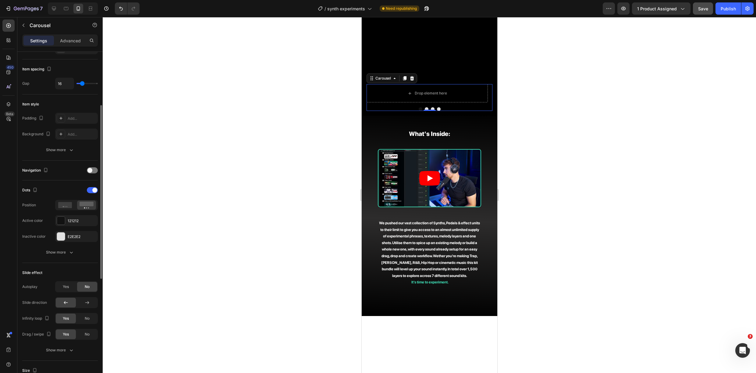
scroll to position [220, 0]
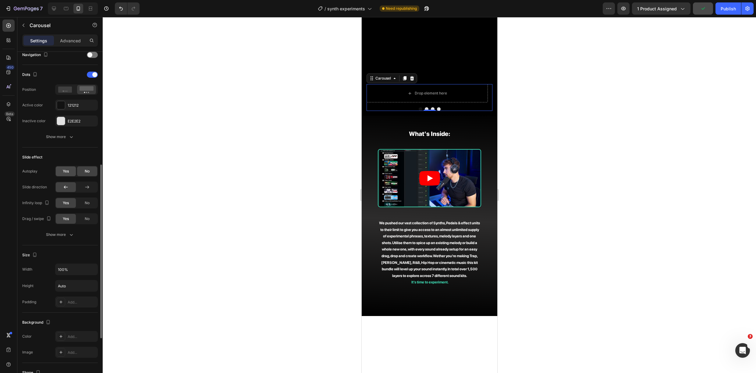
click at [66, 171] on span "Yes" at bounding box center [66, 171] width 6 height 5
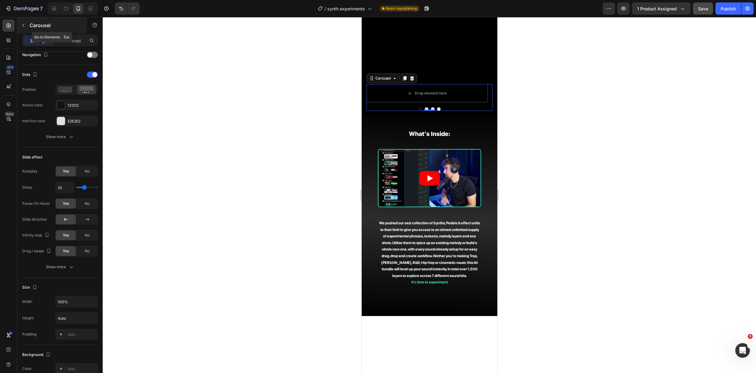
click at [23, 24] on icon "button" at bounding box center [23, 25] width 5 height 5
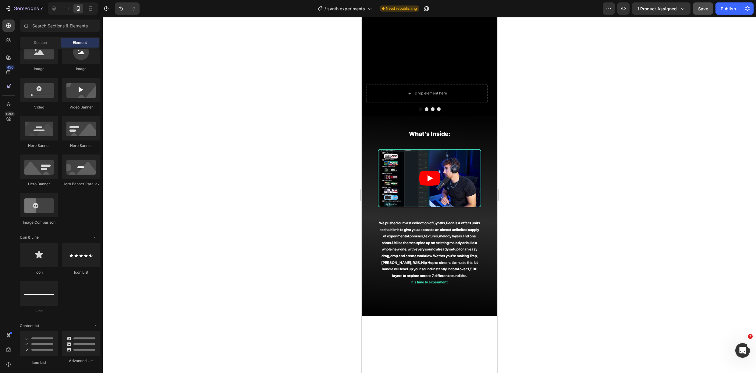
scroll to position [0, 0]
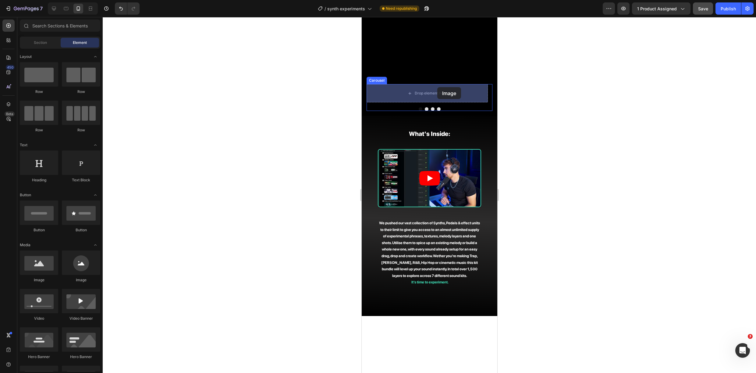
drag, startPoint x: 485, startPoint y: 265, endPoint x: 437, endPoint y: 87, distance: 184.4
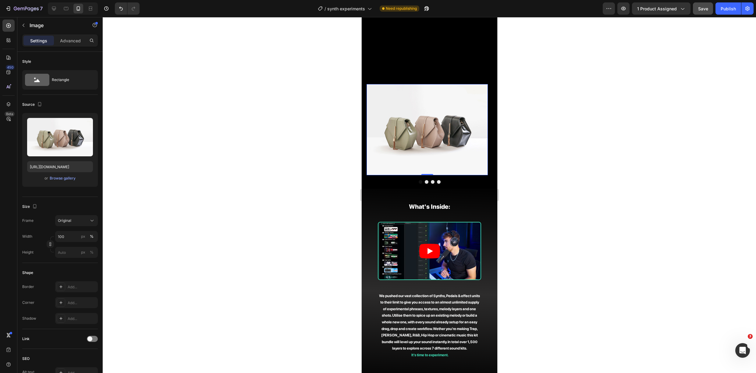
click at [430, 115] on img at bounding box center [426, 129] width 121 height 91
click at [72, 176] on div "Browse gallery" at bounding box center [63, 178] width 26 height 5
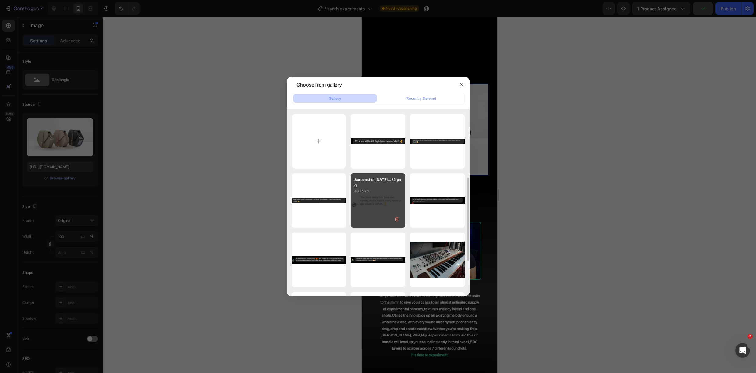
scroll to position [48, 0]
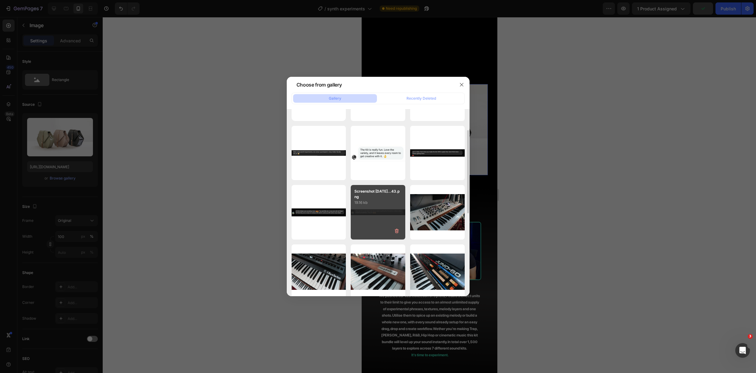
click at [386, 209] on div "Screenshot [DATE]...43.png 19.16 kb" at bounding box center [378, 212] width 55 height 55
type input "[URL][DOMAIN_NAME]"
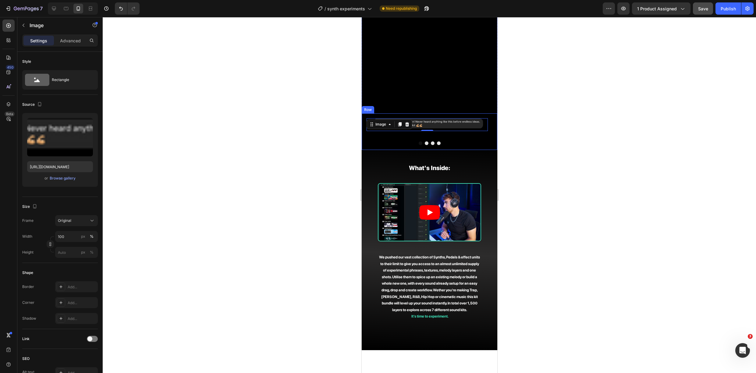
scroll to position [148, 0]
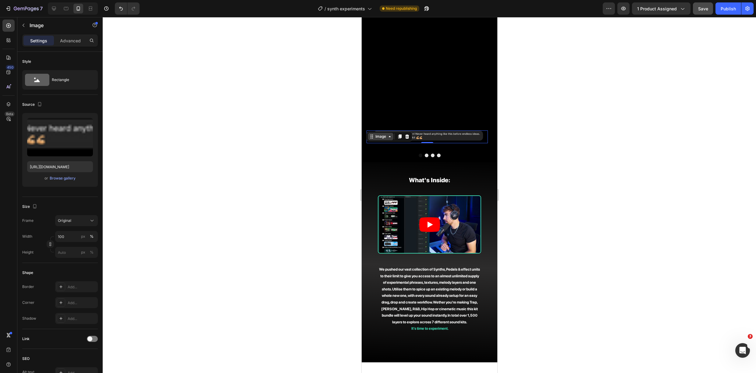
click at [383, 136] on div "Image" at bounding box center [380, 136] width 13 height 5
click at [381, 147] on div "Carousel" at bounding box center [378, 148] width 18 height 4
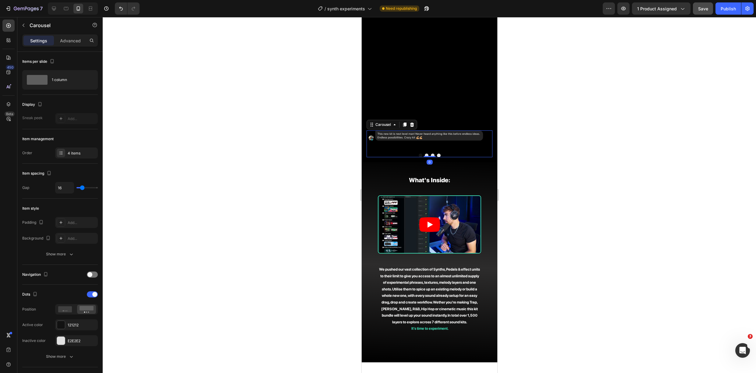
click at [531, 152] on div at bounding box center [430, 195] width 654 height 356
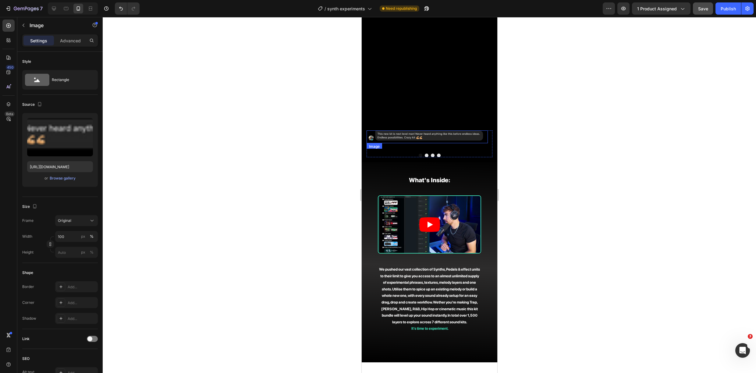
click at [457, 141] on img at bounding box center [426, 136] width 121 height 13
click at [602, 147] on div at bounding box center [430, 195] width 654 height 356
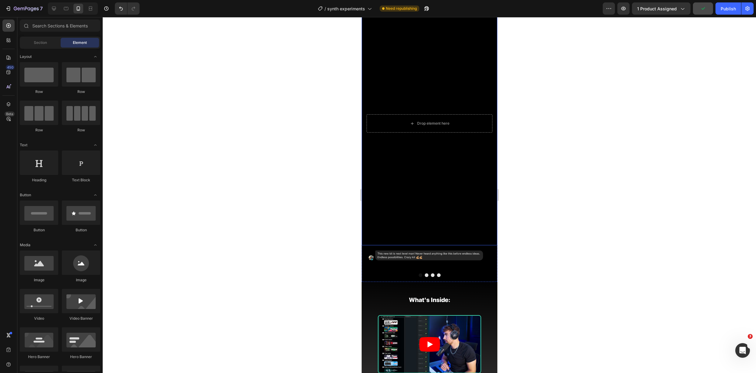
scroll to position [56, 0]
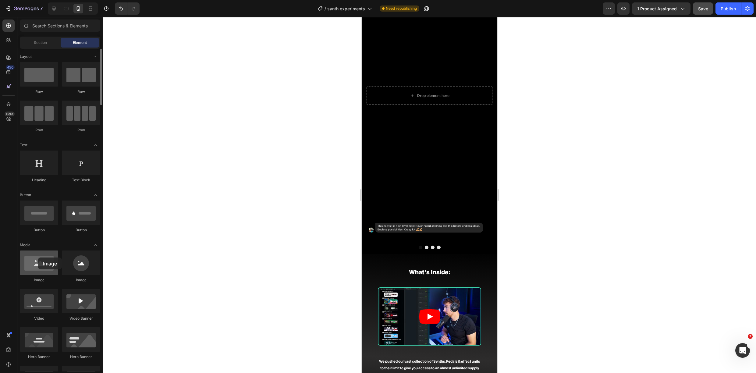
drag, startPoint x: 37, startPoint y: 264, endPoint x: 36, endPoint y: 257, distance: 7.1
click at [37, 258] on div at bounding box center [39, 263] width 38 height 24
click at [427, 227] on img at bounding box center [426, 229] width 121 height 13
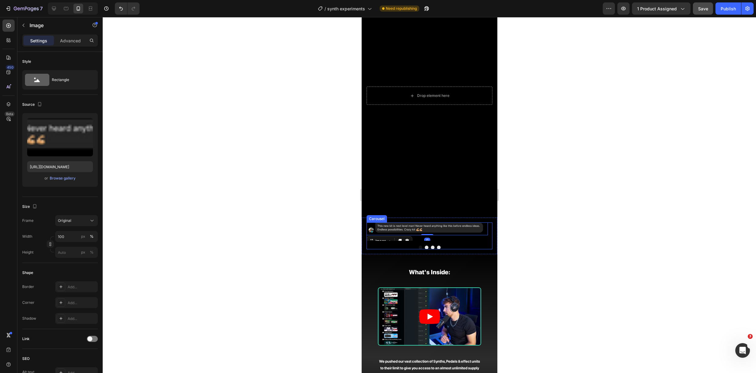
click at [445, 242] on div "Image 0 Drop element here Drop element here Drop element here Carousel" at bounding box center [429, 236] width 126 height 27
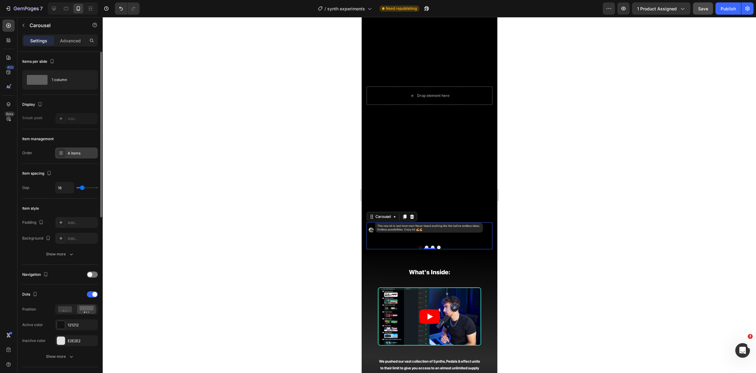
click at [70, 155] on div "4 items" at bounding box center [82, 153] width 29 height 5
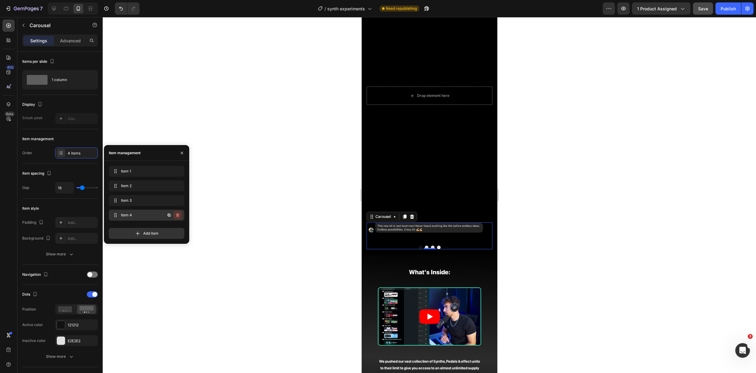
click at [178, 216] on icon "button" at bounding box center [177, 215] width 5 height 5
click at [178, 216] on div "Delete" at bounding box center [173, 214] width 11 height 5
click at [181, 152] on icon "button" at bounding box center [182, 153] width 2 height 2
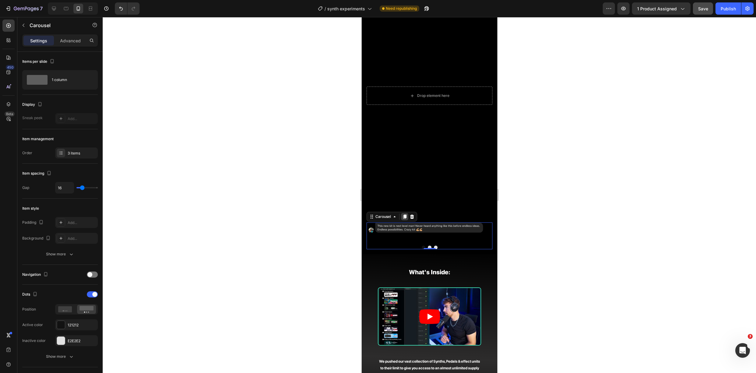
click at [404, 216] on icon at bounding box center [404, 217] width 3 height 4
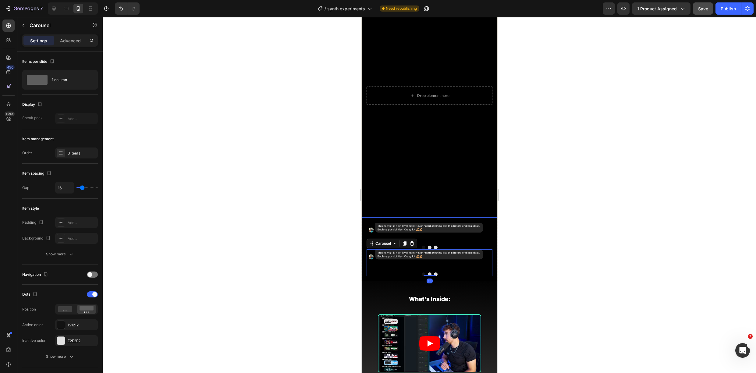
scroll to position [220, 0]
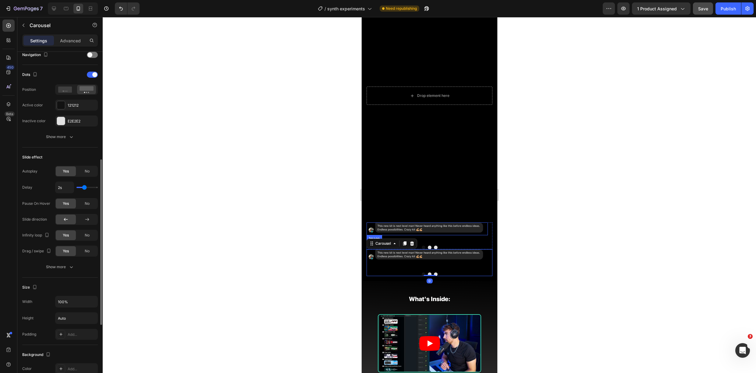
click at [437, 229] on img at bounding box center [426, 229] width 121 height 13
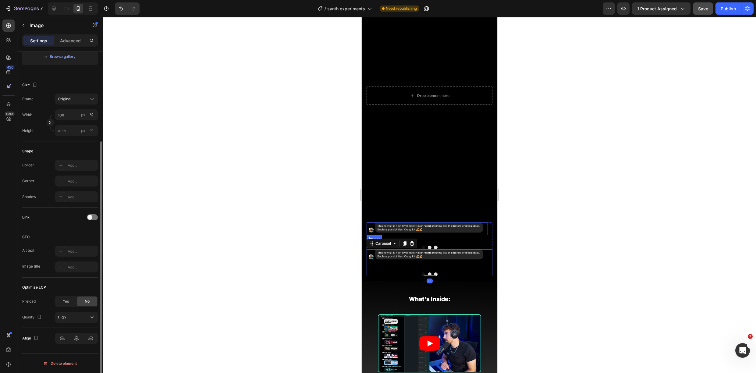
scroll to position [0, 0]
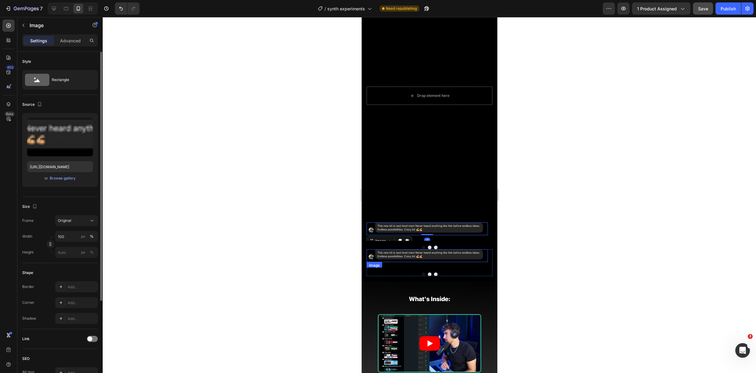
click at [427, 250] on img at bounding box center [426, 255] width 121 height 13
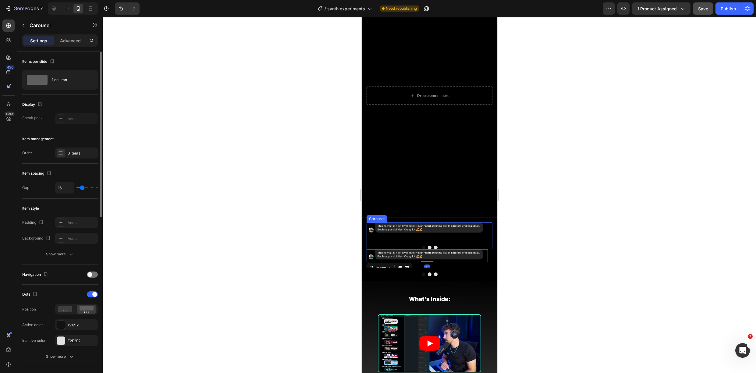
click at [428, 247] on button "Dot" at bounding box center [430, 248] width 4 height 4
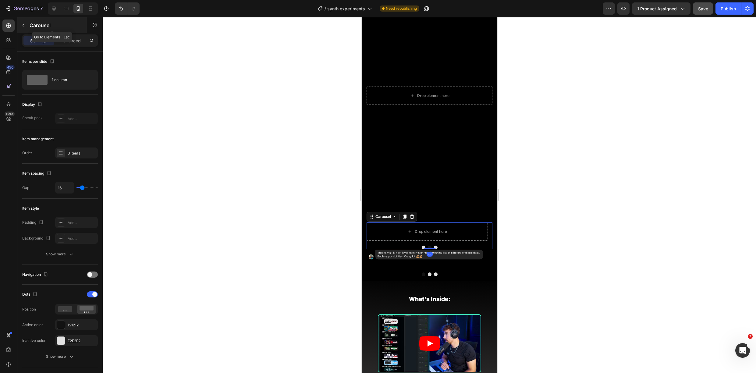
click at [23, 23] on icon "button" at bounding box center [23, 25] width 5 height 5
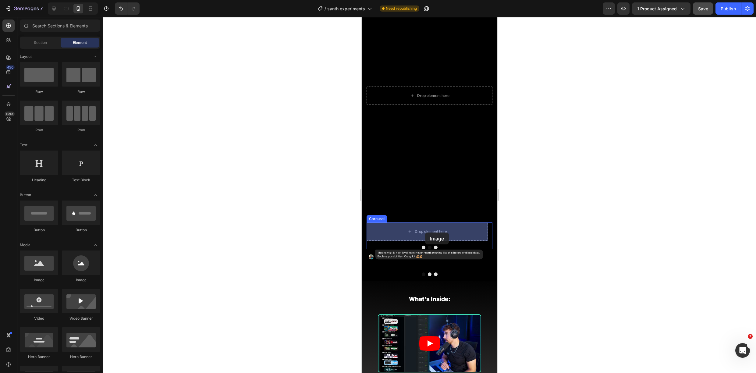
drag, startPoint x: 399, startPoint y: 280, endPoint x: 428, endPoint y: 232, distance: 56.0
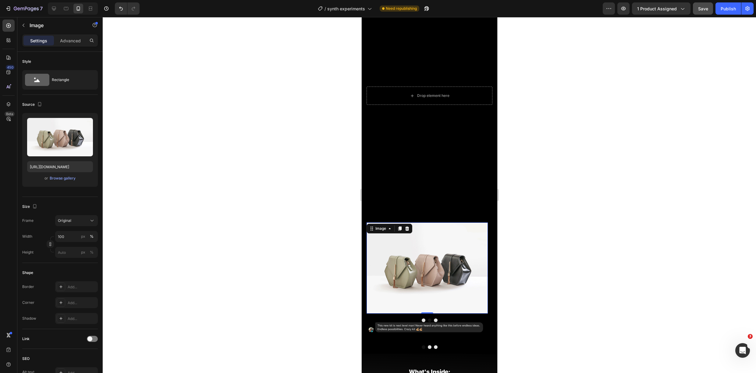
click at [426, 234] on img at bounding box center [426, 268] width 121 height 91
click at [59, 176] on div "Browse gallery" at bounding box center [63, 178] width 26 height 5
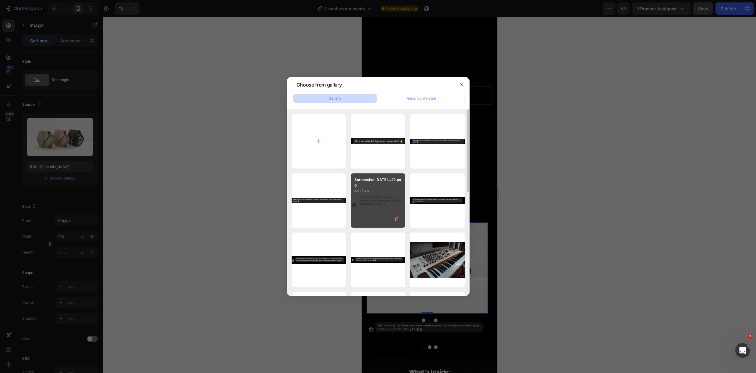
scroll to position [48, 0]
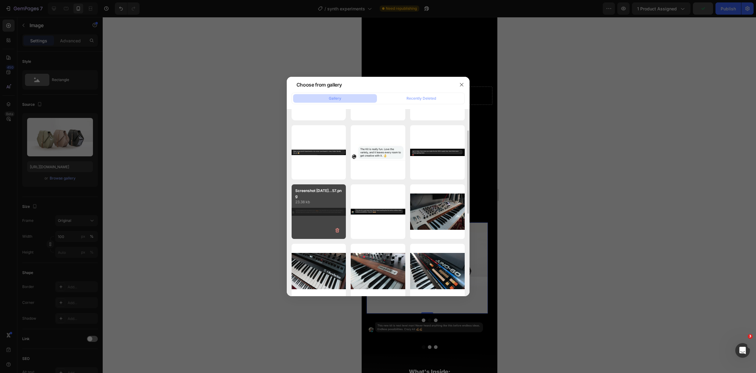
click at [327, 209] on div "Screenshot [DATE]...57.png 23.38 kb" at bounding box center [319, 211] width 55 height 55
type input "[URL][DOMAIN_NAME]"
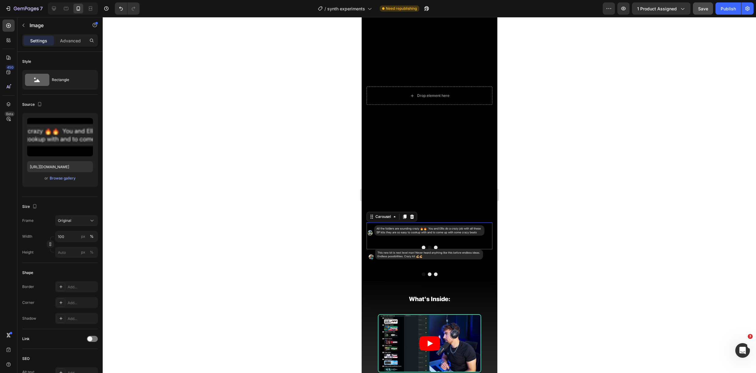
click at [434, 248] on button "Dot" at bounding box center [436, 248] width 4 height 4
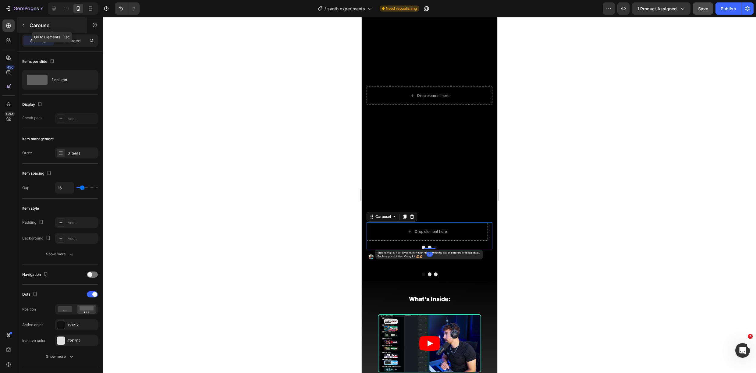
click at [25, 24] on icon "button" at bounding box center [23, 25] width 5 height 5
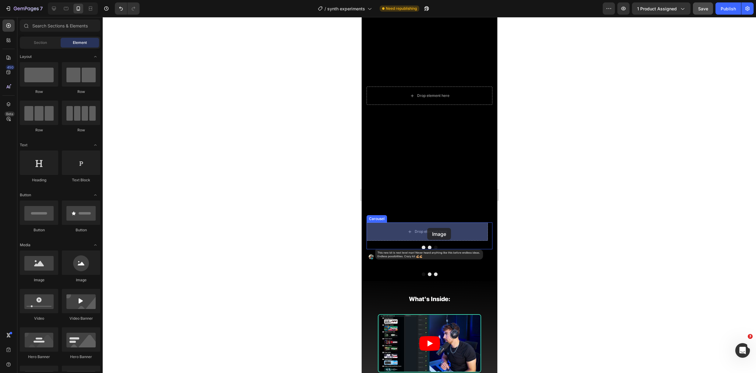
drag, startPoint x: 593, startPoint y: 259, endPoint x: 427, endPoint y: 228, distance: 168.7
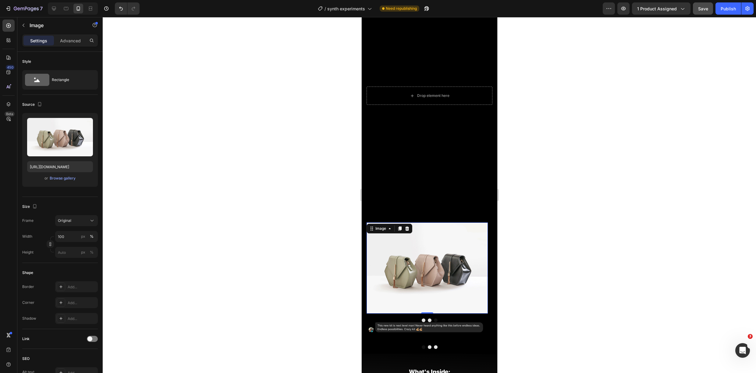
click at [426, 233] on img at bounding box center [426, 268] width 121 height 91
click at [66, 180] on div "Browse gallery" at bounding box center [63, 178] width 26 height 5
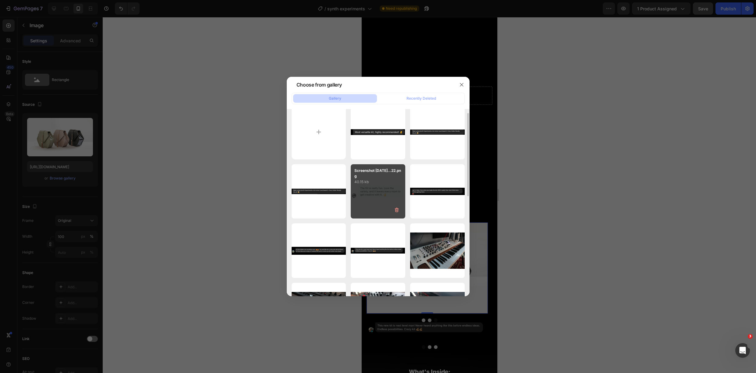
scroll to position [30, 0]
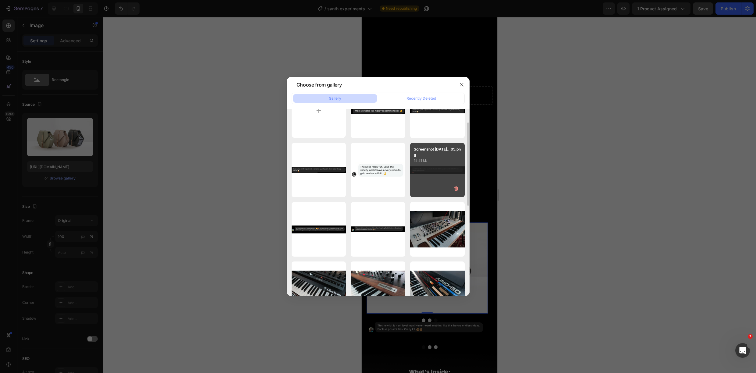
click at [428, 171] on div "Screenshot [DATE]...05.png 15.51 kb" at bounding box center [437, 170] width 55 height 55
type input "[URL][DOMAIN_NAME]"
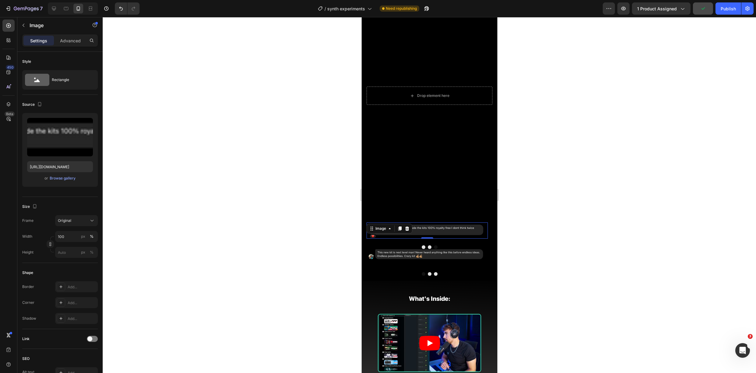
click at [329, 256] on div at bounding box center [430, 195] width 654 height 356
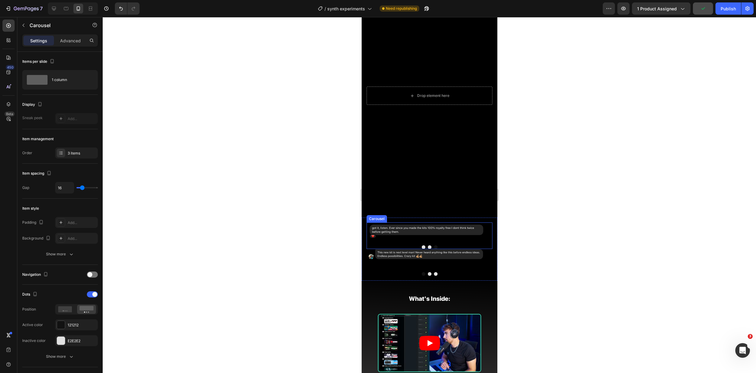
click at [416, 248] on div at bounding box center [429, 247] width 126 height 4
click at [422, 248] on button "Dot" at bounding box center [424, 247] width 4 height 4
click at [406, 262] on img at bounding box center [426, 255] width 121 height 13
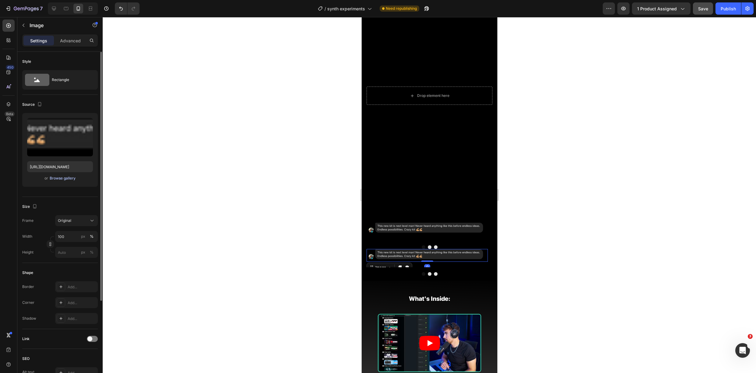
click at [70, 180] on div "Browse gallery" at bounding box center [63, 178] width 26 height 5
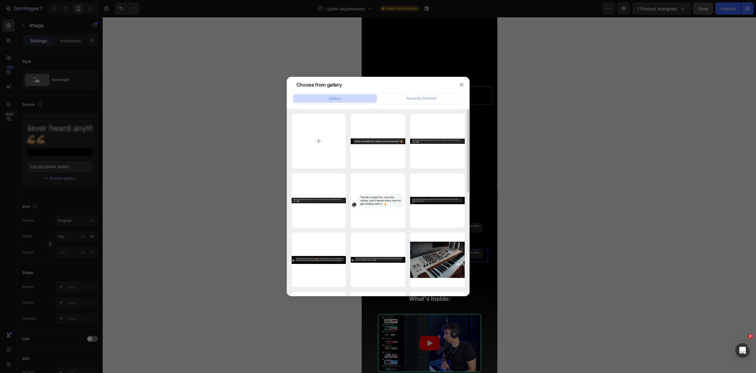
scroll to position [1, 0]
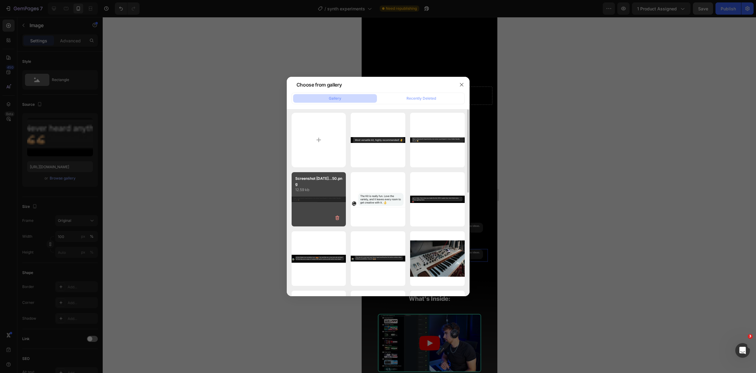
click at [326, 202] on div "Screenshot [DATE]...50.png 12.59 kb" at bounding box center [319, 199] width 55 height 55
type input "[URL][DOMAIN_NAME]"
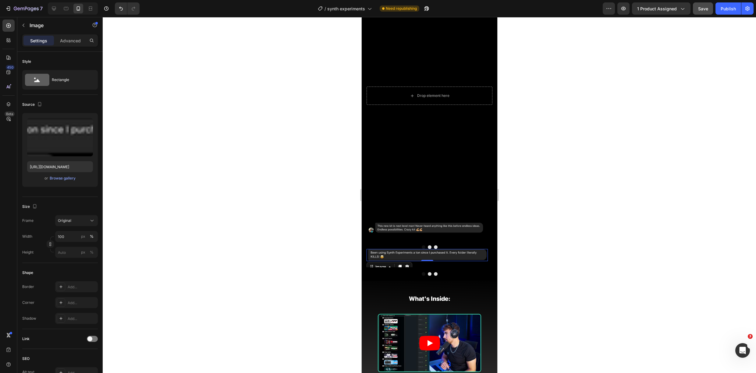
click at [581, 254] on div at bounding box center [430, 195] width 654 height 356
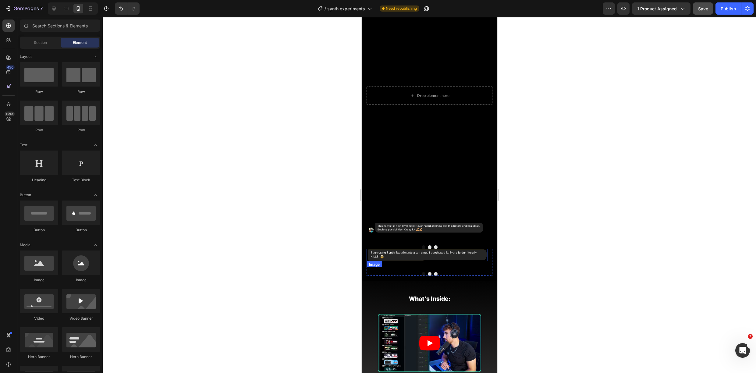
click at [453, 258] on img at bounding box center [426, 255] width 121 height 12
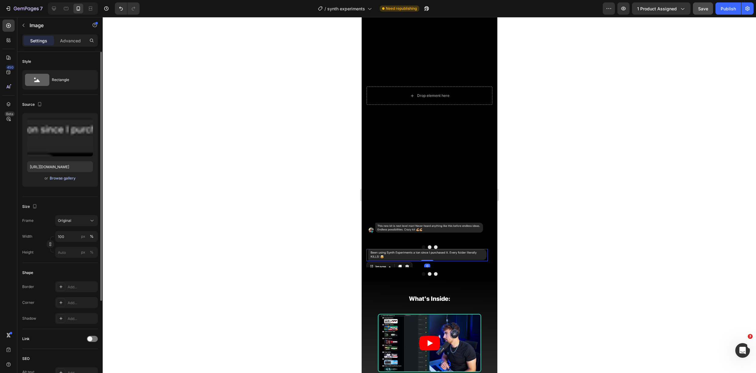
click at [71, 178] on div "Browse gallery" at bounding box center [63, 178] width 26 height 5
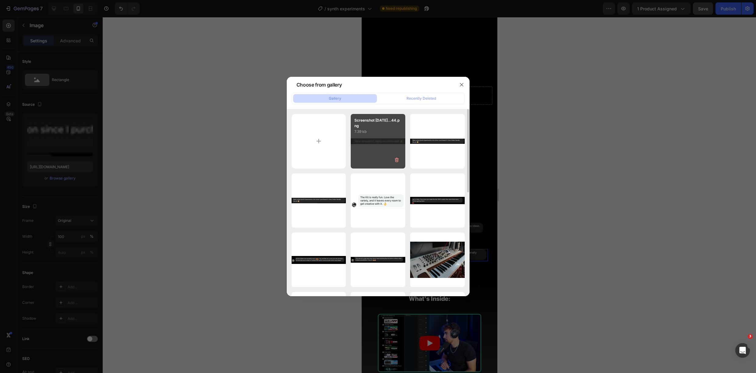
click at [381, 145] on div "Screenshot [DATE]...44.png 7.39 kb" at bounding box center [378, 141] width 55 height 55
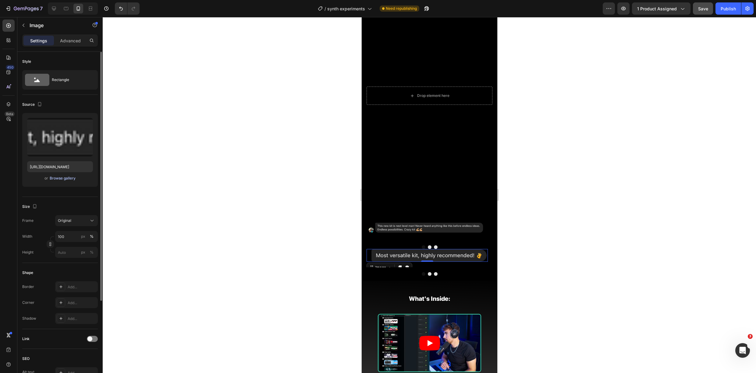
click at [69, 178] on div "Browse gallery" at bounding box center [63, 178] width 26 height 5
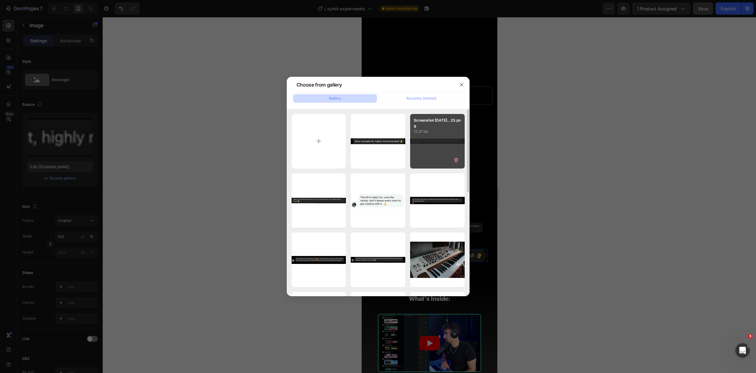
click at [437, 137] on div "Screenshot [DATE]...23.png 12.37 kb" at bounding box center [437, 141] width 55 height 55
type input "[URL][DOMAIN_NAME]"
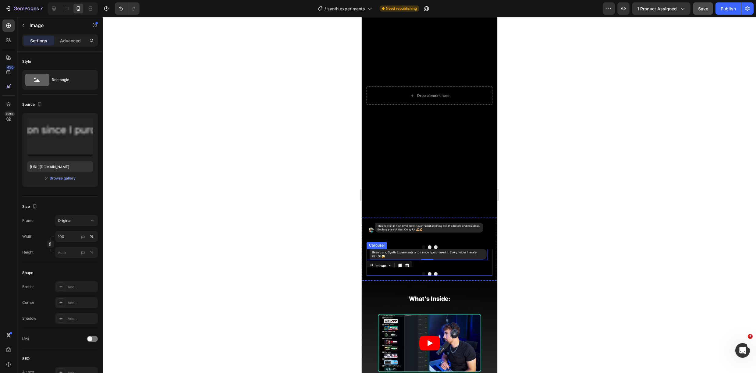
click at [427, 275] on div "Image 0 Drop element here Drop element here Carousel" at bounding box center [429, 262] width 126 height 27
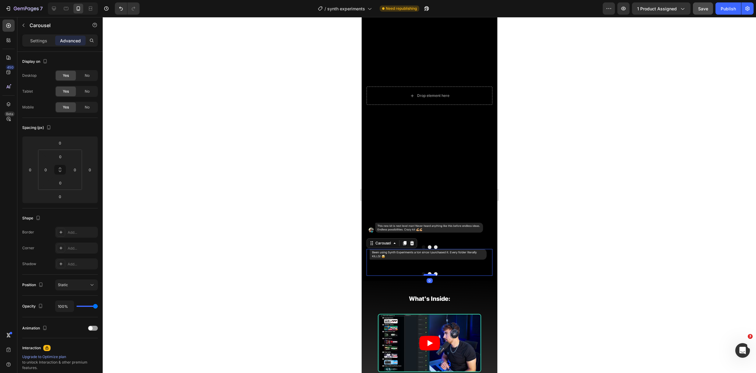
click at [429, 274] on div at bounding box center [429, 275] width 12 height 2
click at [427, 271] on div "Image Drop element here Drop element here Carousel 0" at bounding box center [429, 262] width 126 height 27
click at [428, 274] on div at bounding box center [429, 275] width 12 height 2
click at [428, 273] on button "Dot" at bounding box center [430, 274] width 4 height 4
click at [436, 228] on img at bounding box center [426, 229] width 121 height 13
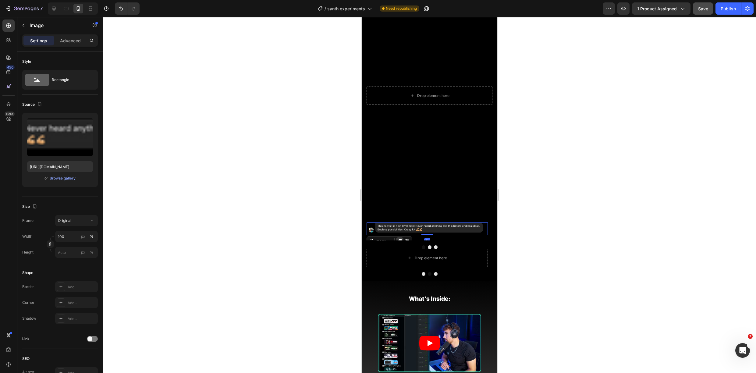
click at [401, 239] on icon at bounding box center [399, 241] width 5 height 5
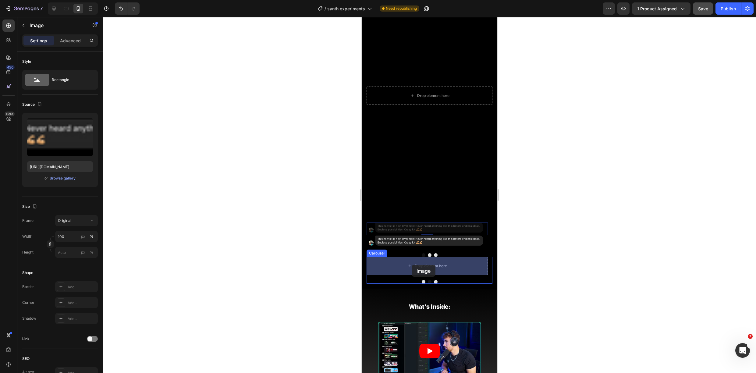
drag, startPoint x: 369, startPoint y: 238, endPoint x: 410, endPoint y: 263, distance: 47.6
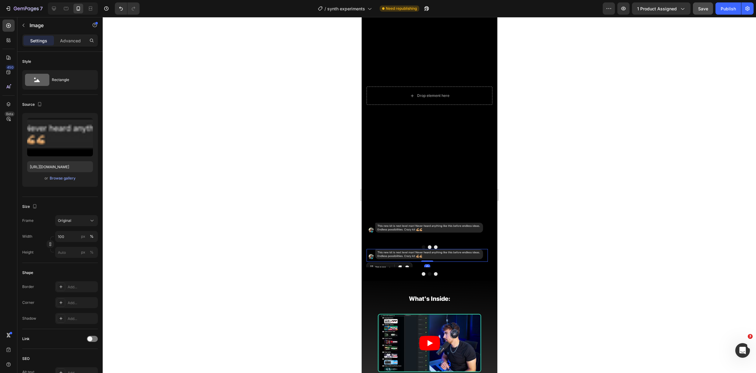
click at [409, 255] on img at bounding box center [426, 255] width 121 height 13
click at [58, 179] on div "Browse gallery" at bounding box center [63, 178] width 26 height 5
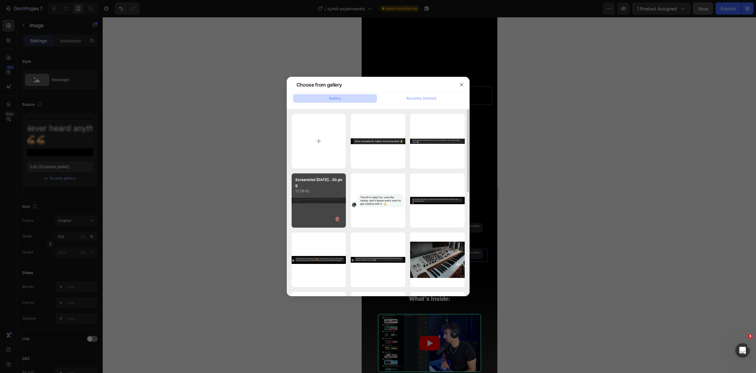
click at [323, 191] on p "12.59 kb" at bounding box center [318, 191] width 47 height 6
type input "[URL][DOMAIN_NAME]"
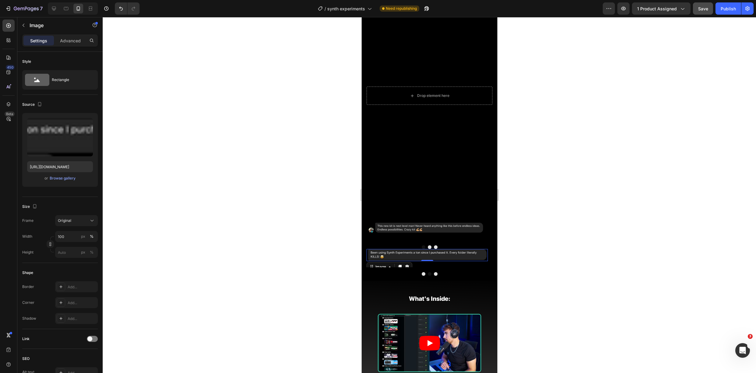
click at [320, 220] on div at bounding box center [430, 195] width 654 height 356
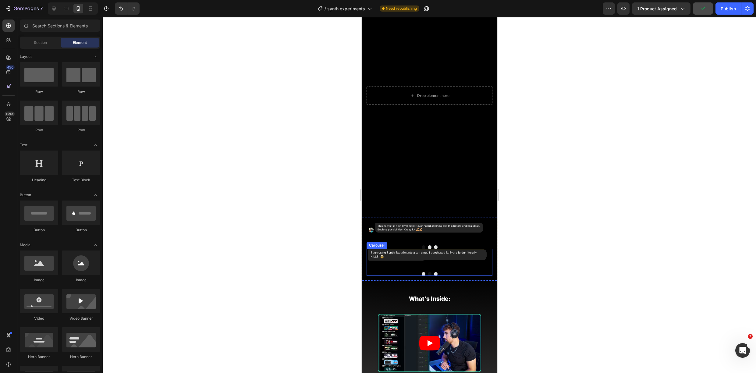
click at [422, 274] on button "Dot" at bounding box center [424, 274] width 4 height 4
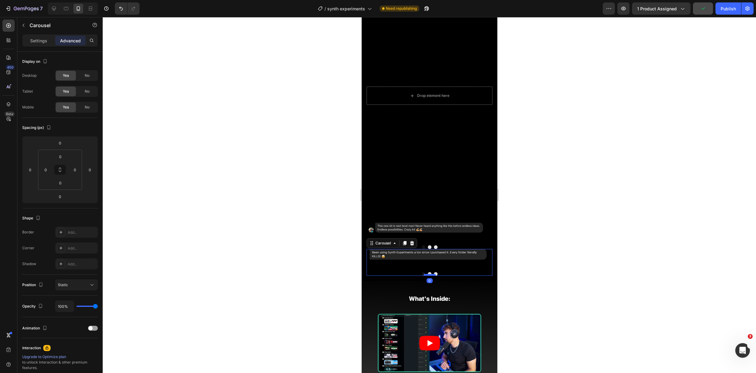
click at [428, 274] on div at bounding box center [429, 275] width 12 height 2
click at [428, 273] on button "Dot" at bounding box center [430, 274] width 4 height 4
click at [418, 258] on img at bounding box center [426, 255] width 121 height 12
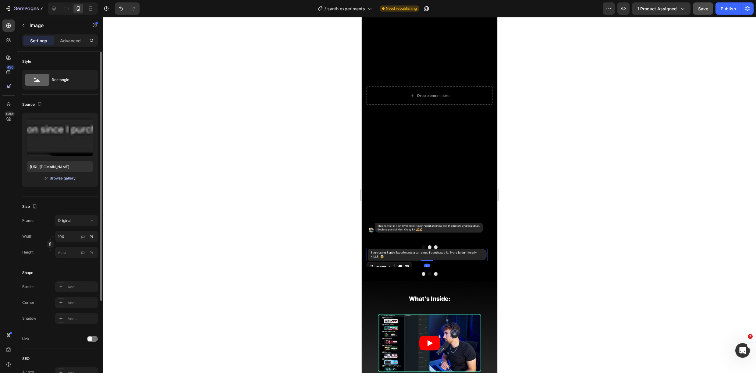
click at [66, 177] on div "Browse gallery" at bounding box center [63, 178] width 26 height 5
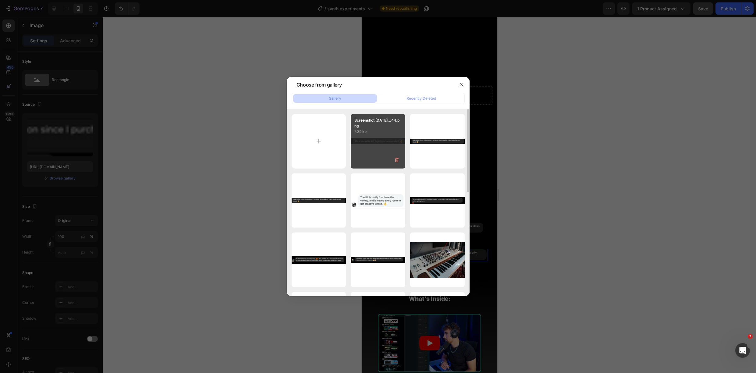
click at [379, 128] on p "Screenshot [DATE]...44.png" at bounding box center [378, 123] width 47 height 11
type input "[URL][DOMAIN_NAME]"
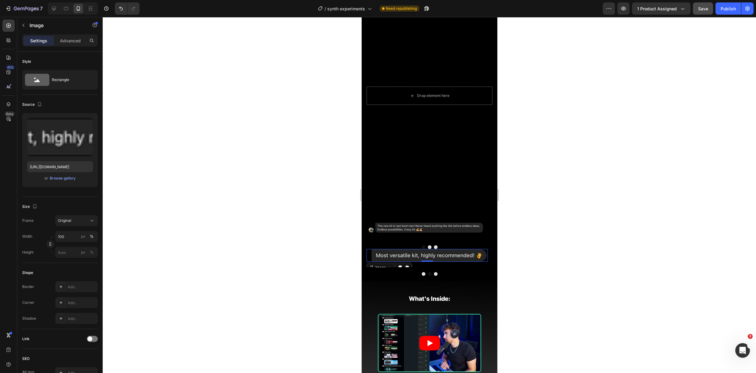
click at [539, 265] on div at bounding box center [430, 195] width 654 height 356
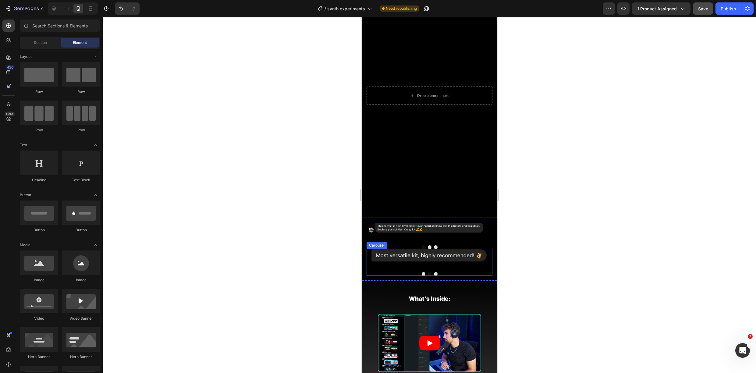
click at [451, 270] on div "Image Image Drop element here Carousel" at bounding box center [429, 262] width 126 height 27
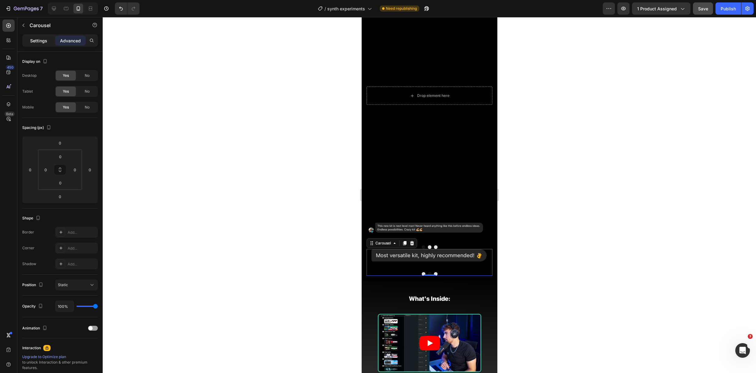
click at [46, 43] on p "Settings" at bounding box center [38, 40] width 17 height 6
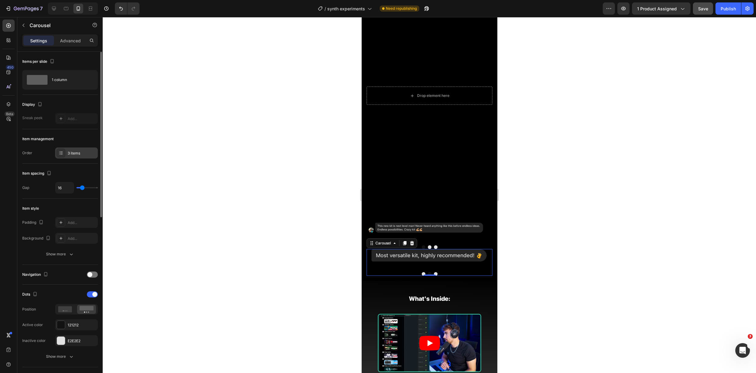
click at [78, 157] on div "3 items" at bounding box center [76, 153] width 43 height 11
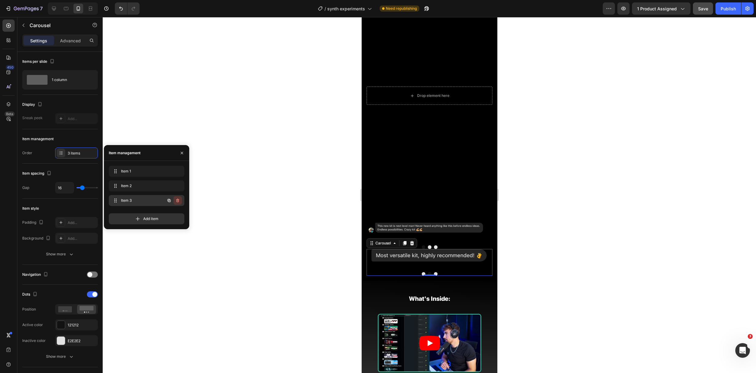
click at [179, 200] on icon "button" at bounding box center [177, 200] width 5 height 5
click at [179, 200] on div "Delete" at bounding box center [173, 200] width 11 height 5
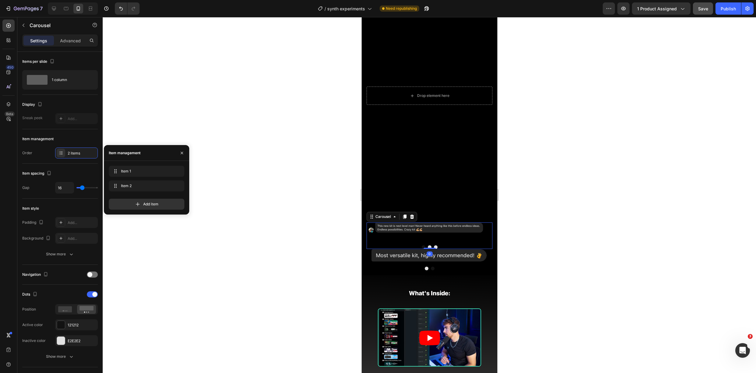
click at [451, 238] on div "Image" at bounding box center [426, 232] width 121 height 18
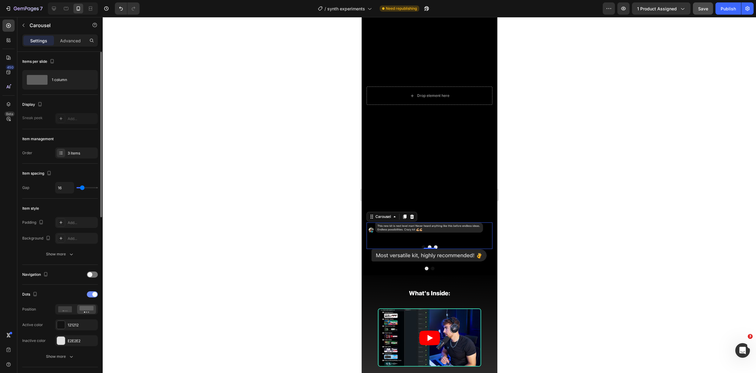
click at [93, 294] on span at bounding box center [94, 294] width 5 height 5
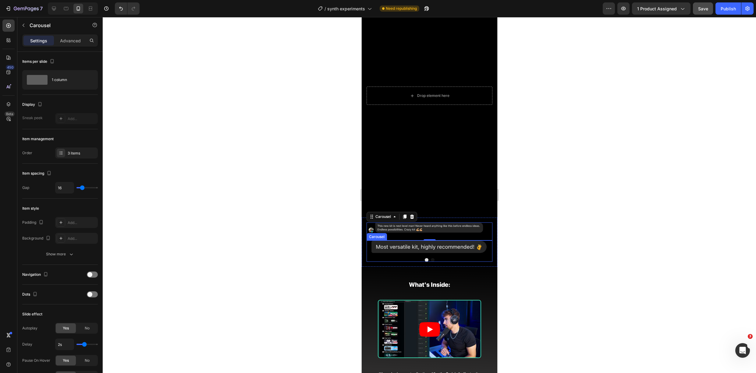
click at [447, 260] on div at bounding box center [429, 260] width 126 height 4
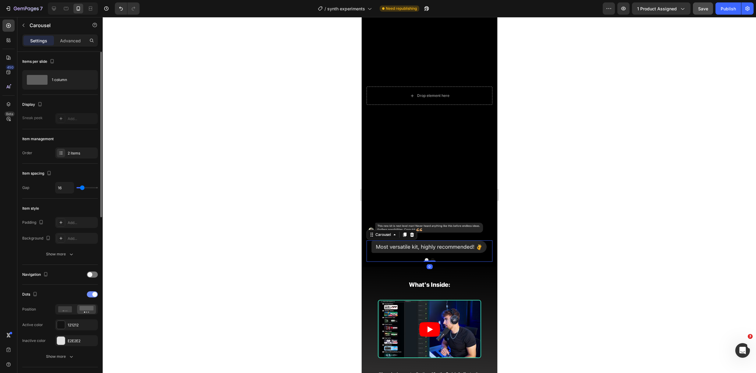
click at [93, 297] on div at bounding box center [92, 294] width 11 height 6
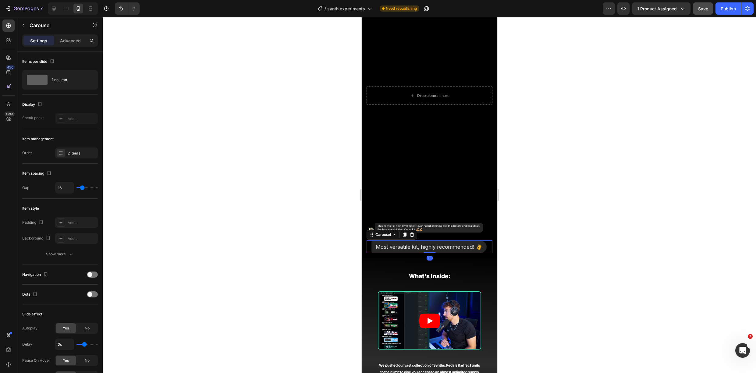
click at [184, 273] on div at bounding box center [430, 195] width 654 height 356
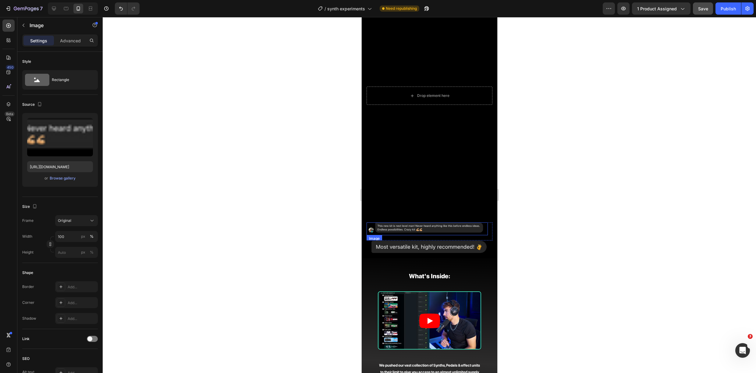
click at [460, 227] on img at bounding box center [426, 229] width 121 height 13
click at [458, 237] on div "Image" at bounding box center [426, 232] width 121 height 18
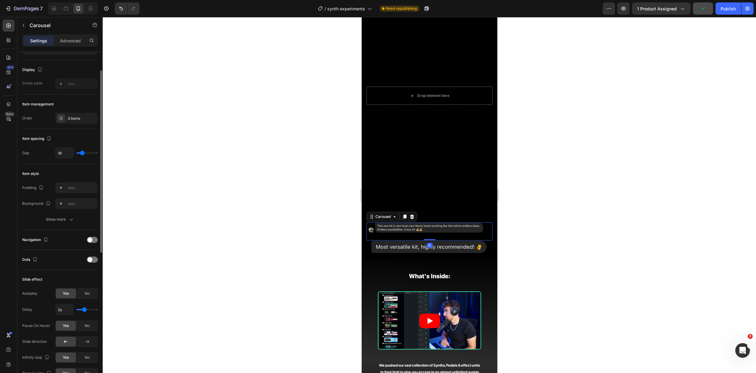
scroll to position [79, 0]
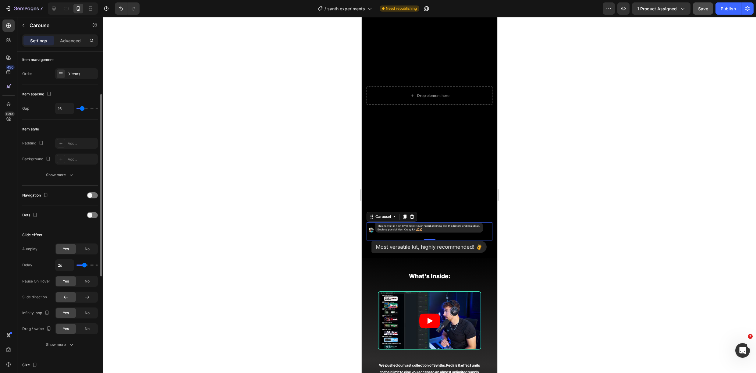
type input "1.9s"
type input "1.9"
type input "1.8s"
type input "1.8"
type input "1.7s"
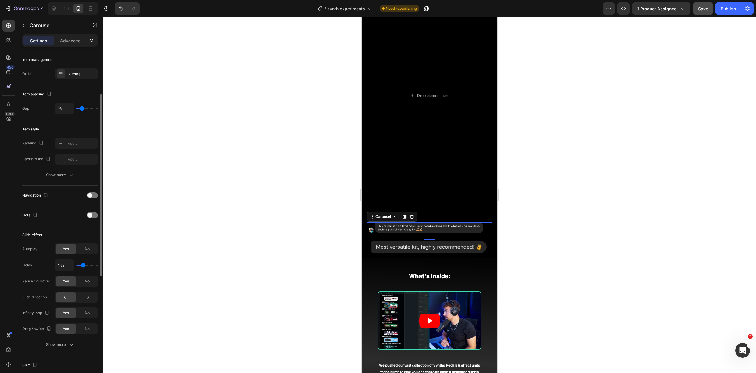
type input "1.7"
type input "1.6s"
type input "1.6"
type input "1.5s"
type input "1.5"
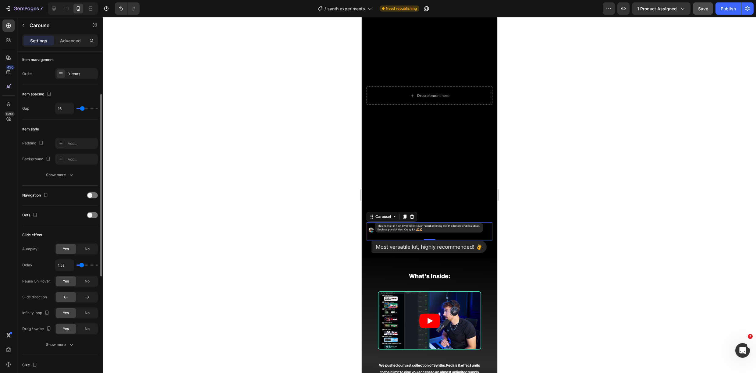
click at [81, 266] on input "range" at bounding box center [87, 265] width 21 height 1
click at [237, 230] on div at bounding box center [430, 195] width 654 height 356
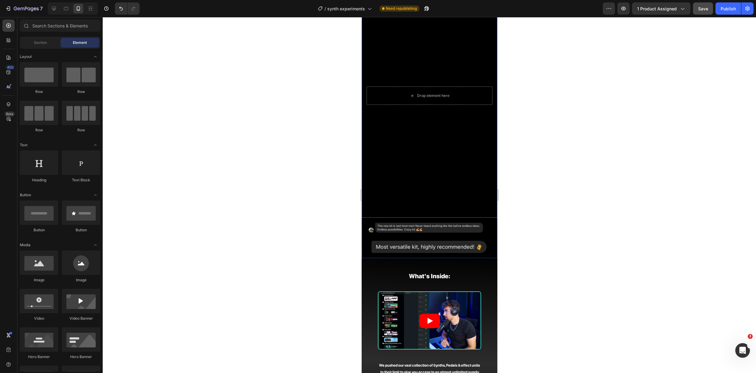
click at [451, 178] on video "Background Image" at bounding box center [430, 96] width 136 height 244
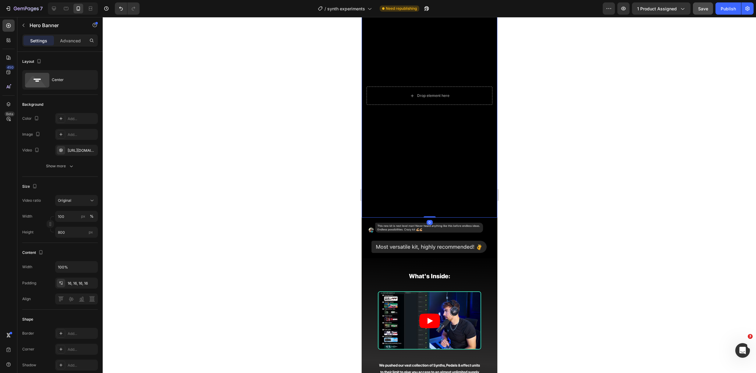
click at [441, 205] on video "Background Image" at bounding box center [430, 96] width 136 height 244
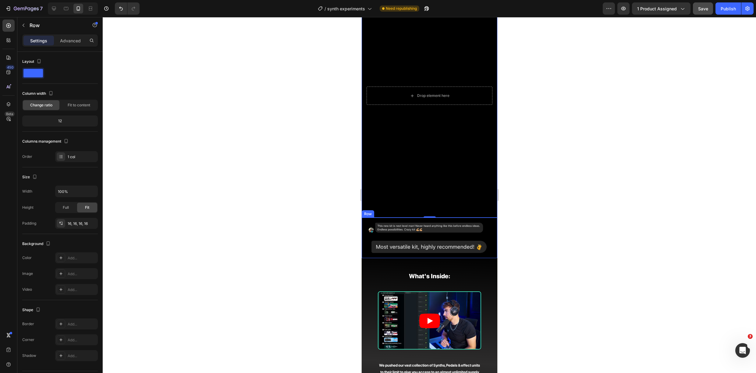
click at [443, 220] on div "Image Image Image Carousel Image Image Carousel Row" at bounding box center [430, 238] width 136 height 41
click at [584, 231] on div at bounding box center [430, 195] width 654 height 356
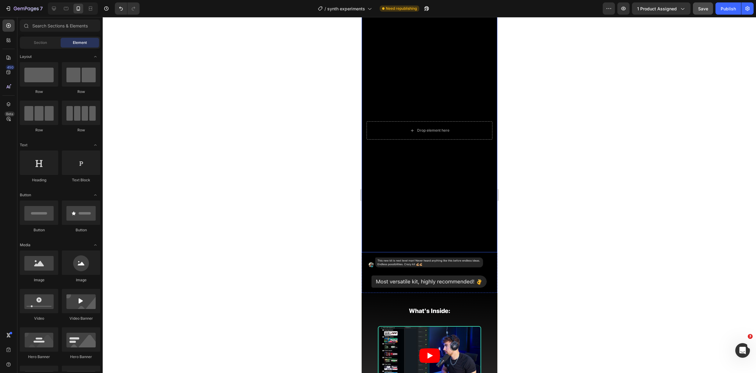
scroll to position [0, 0]
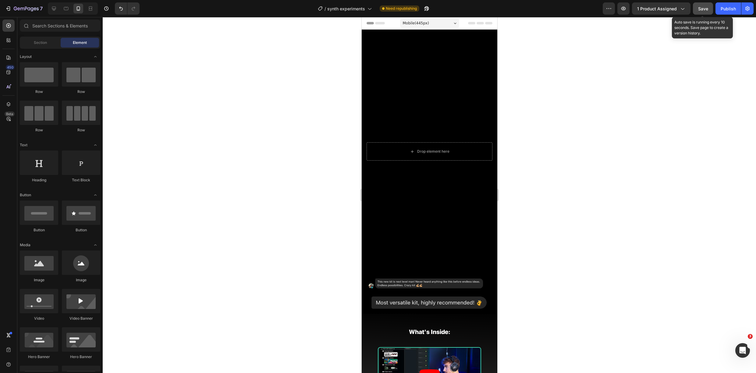
click at [703, 13] on button "Save" at bounding box center [703, 8] width 20 height 12
click at [53, 6] on icon at bounding box center [54, 8] width 6 height 6
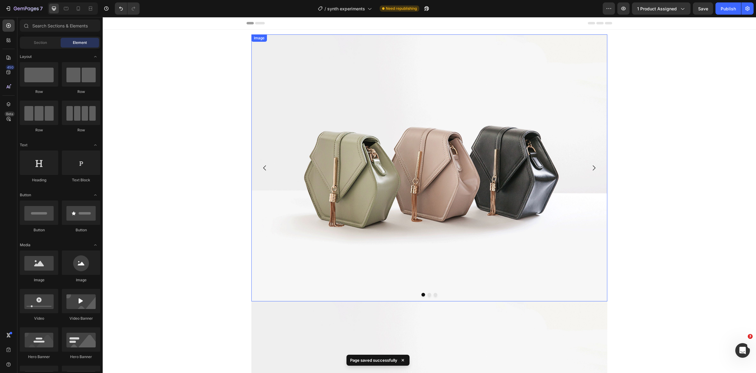
click at [317, 136] on img at bounding box center [430, 167] width 356 height 267
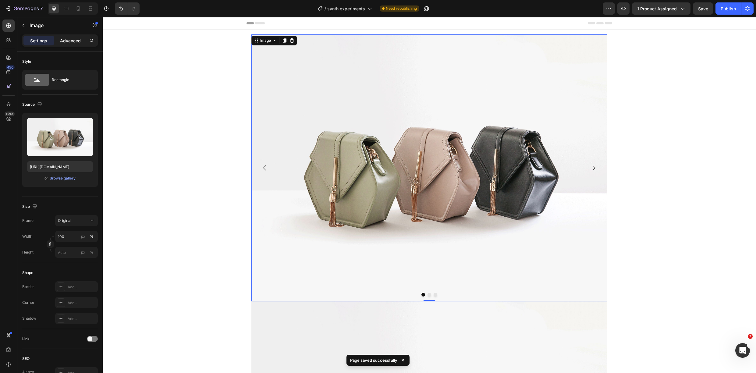
click at [71, 41] on p "Advanced" at bounding box center [70, 40] width 21 height 6
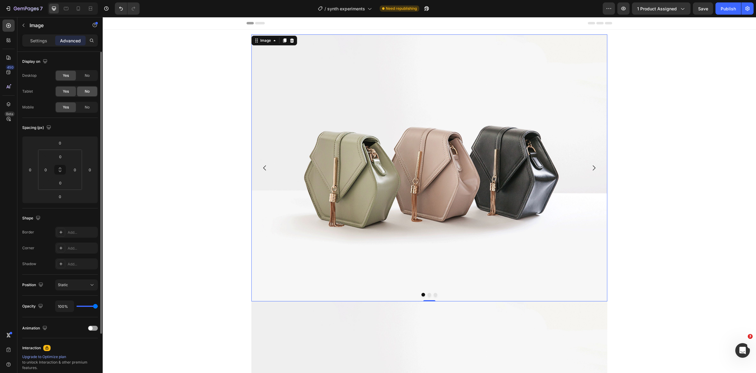
click at [89, 89] on span "No" at bounding box center [87, 91] width 5 height 5
click at [88, 77] on span "No" at bounding box center [87, 75] width 5 height 5
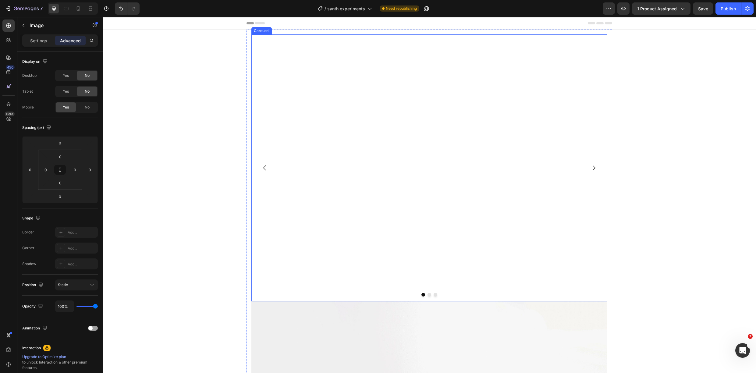
click at [329, 85] on div "Image 0" at bounding box center [430, 167] width 356 height 267
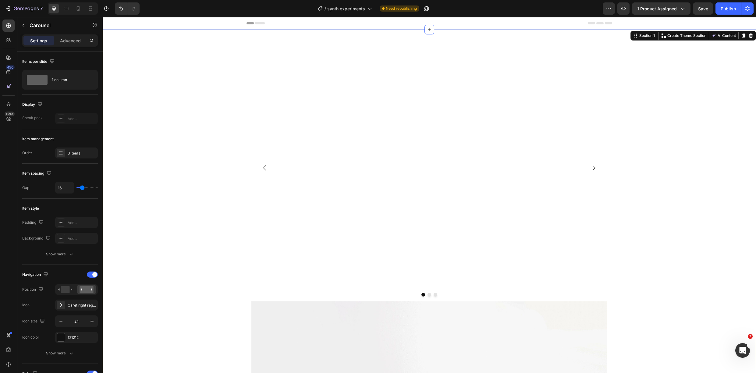
click at [178, 89] on div "Hero Banner Image Image Image [GEOGRAPHIC_DATA] Image Image [GEOGRAPHIC_DATA]" at bounding box center [430, 302] width 654 height 544
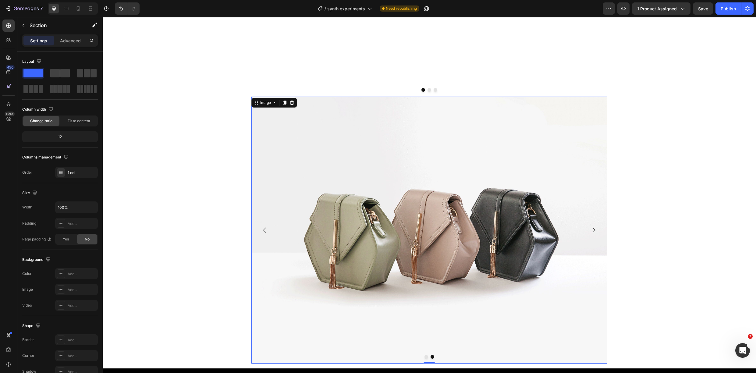
click at [351, 172] on img at bounding box center [430, 230] width 356 height 267
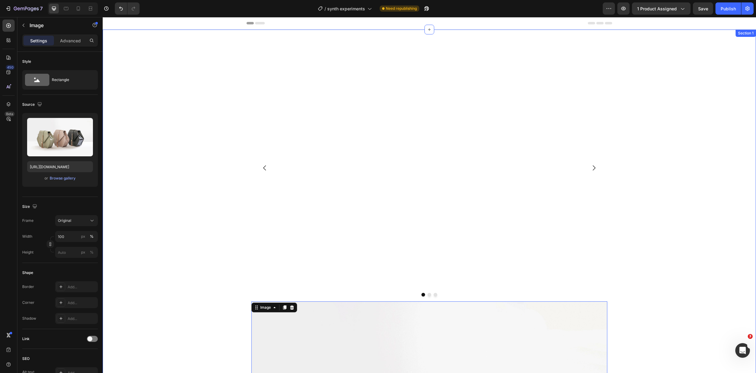
click at [316, 89] on div "Image" at bounding box center [430, 167] width 356 height 267
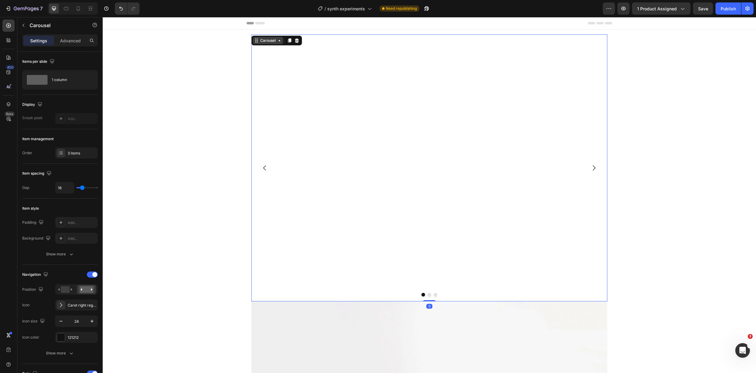
click at [265, 40] on div "Carousel" at bounding box center [268, 40] width 18 height 5
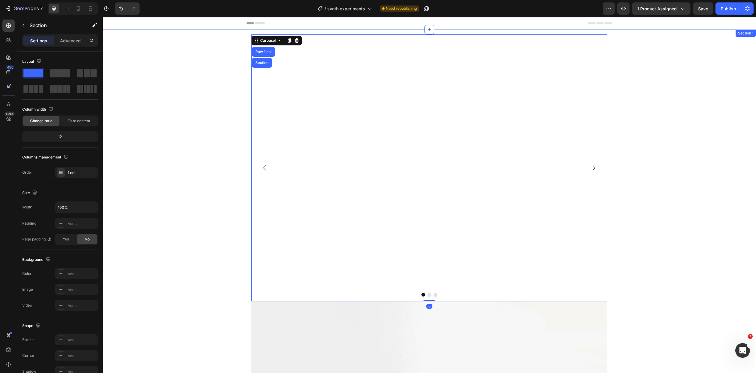
click at [194, 40] on div "Hero Banner Image Image Image Carousel Row 1 col Section 0 Image Image [GEOGRAP…" at bounding box center [430, 302] width 654 height 544
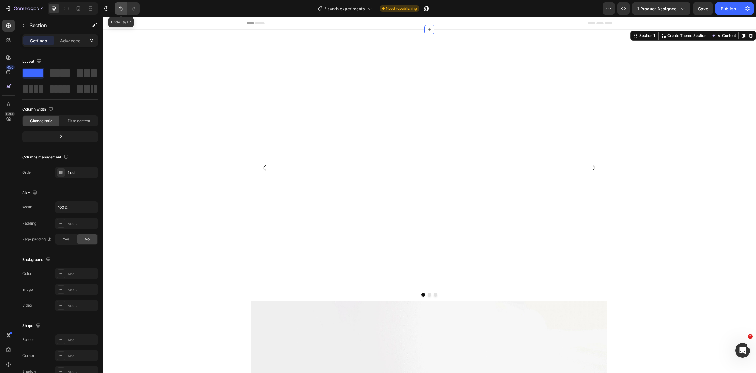
click at [122, 9] on icon "Undo/Redo" at bounding box center [121, 8] width 6 height 6
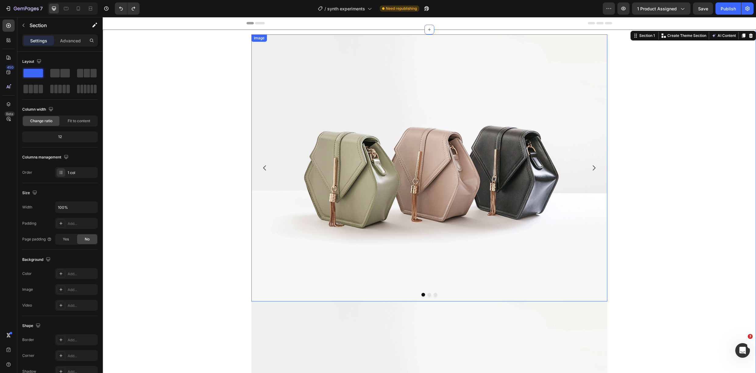
click at [287, 93] on img at bounding box center [430, 167] width 356 height 267
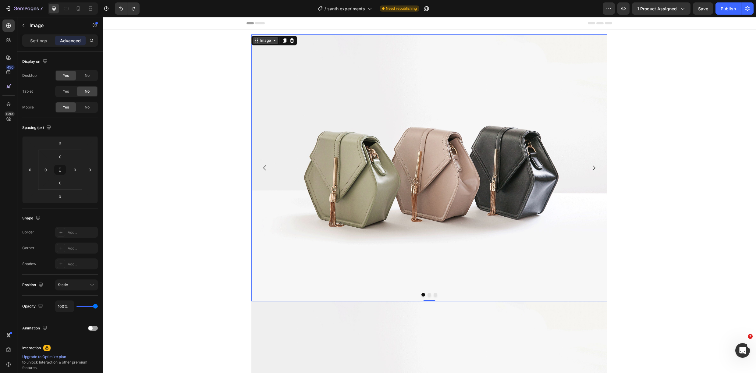
click at [264, 42] on div "Image" at bounding box center [265, 40] width 13 height 5
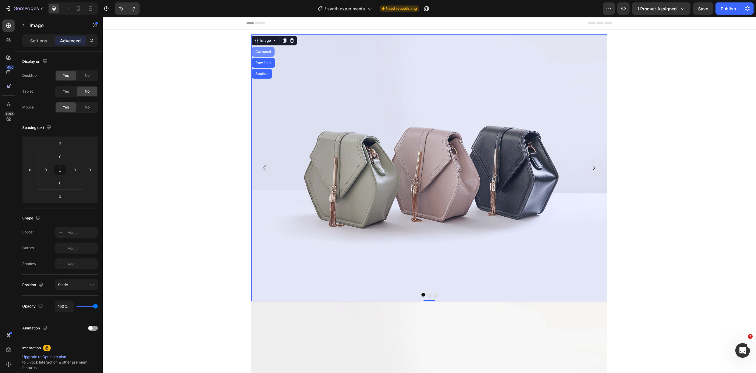
click at [261, 52] on div "Carousel" at bounding box center [263, 52] width 18 height 4
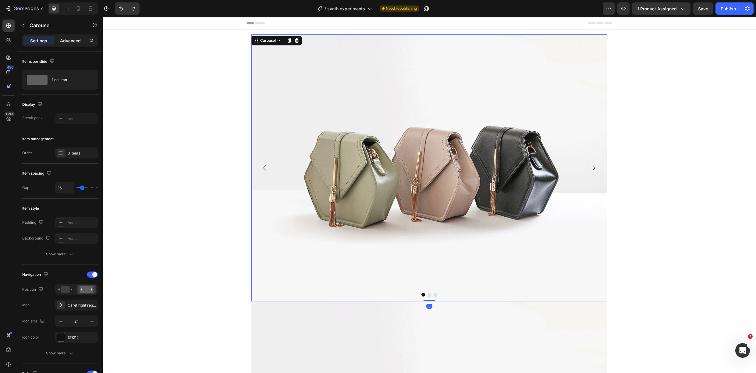
click at [72, 42] on p "Advanced" at bounding box center [70, 40] width 21 height 6
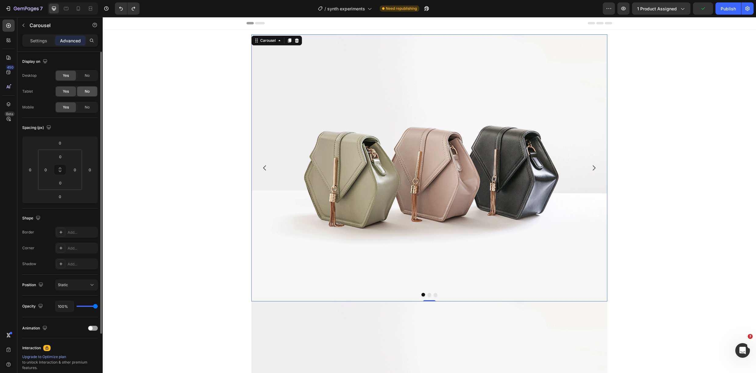
click at [87, 77] on span "No" at bounding box center [87, 75] width 5 height 5
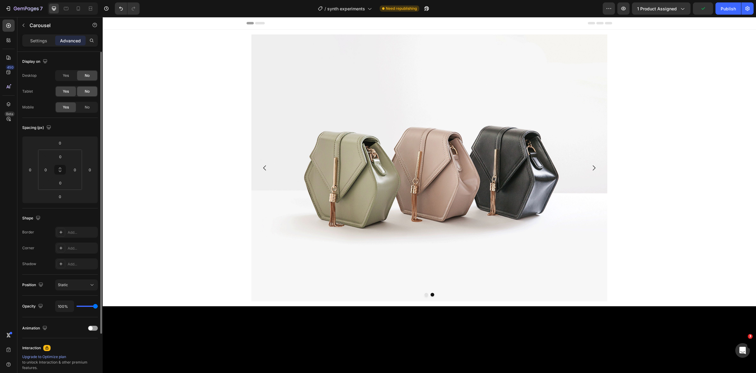
click at [88, 89] on span "No" at bounding box center [87, 91] width 5 height 5
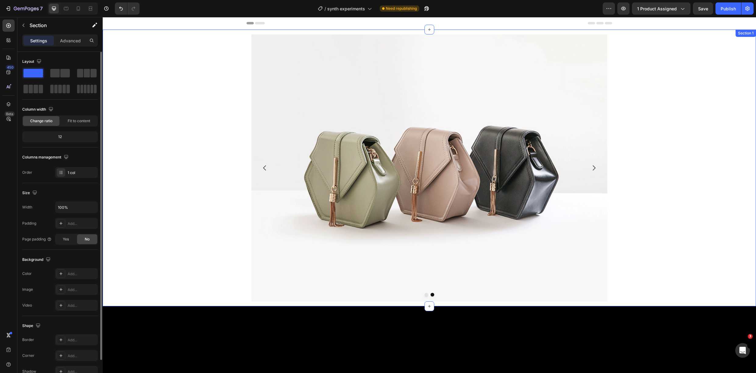
click at [152, 90] on div "Hero Banner Image Image Image Carousel 0 Image Image [GEOGRAPHIC_DATA]" at bounding box center [430, 168] width 654 height 277
click at [160, 104] on div "Hero Banner Image Image Image [GEOGRAPHIC_DATA] Image Image [GEOGRAPHIC_DATA]" at bounding box center [430, 168] width 654 height 277
click at [423, 66] on img at bounding box center [430, 167] width 356 height 267
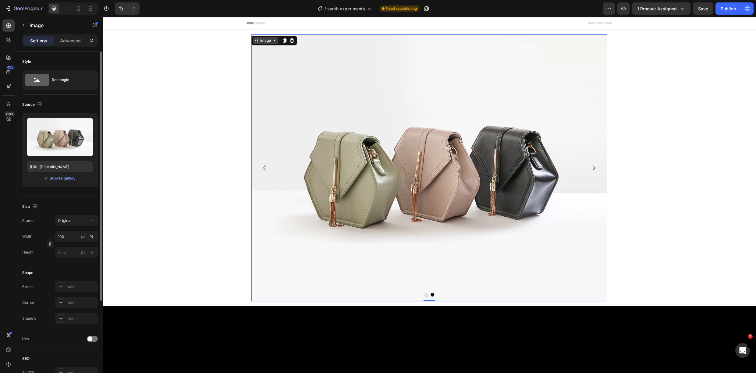
click at [265, 41] on div "Image" at bounding box center [265, 40] width 13 height 5
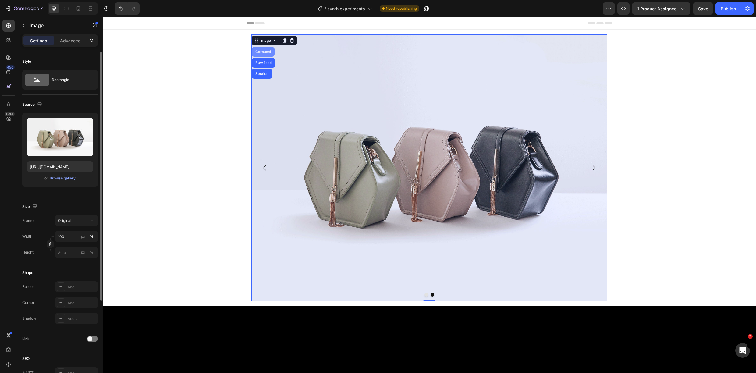
click at [259, 52] on div "Carousel" at bounding box center [263, 52] width 18 height 4
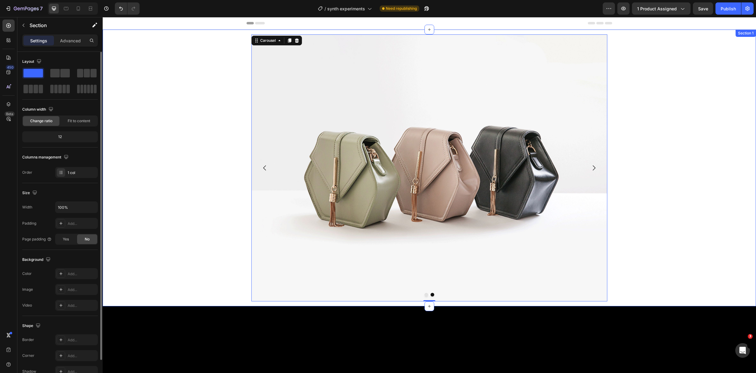
click at [149, 55] on div "Hero Banner Image Image Image [GEOGRAPHIC_DATA] Image Image Carousel 0 Row" at bounding box center [430, 168] width 654 height 277
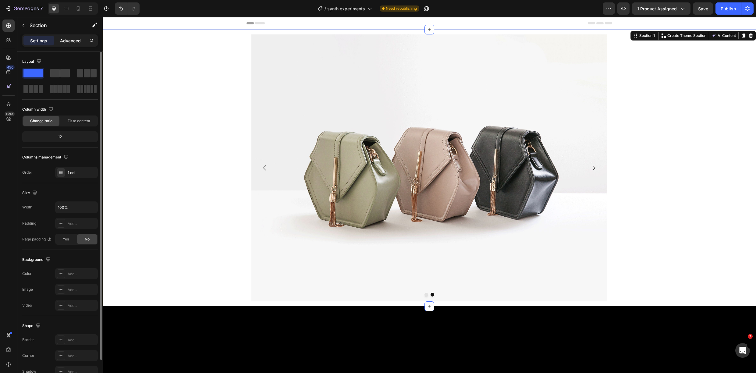
click at [67, 38] on p "Advanced" at bounding box center [70, 40] width 21 height 6
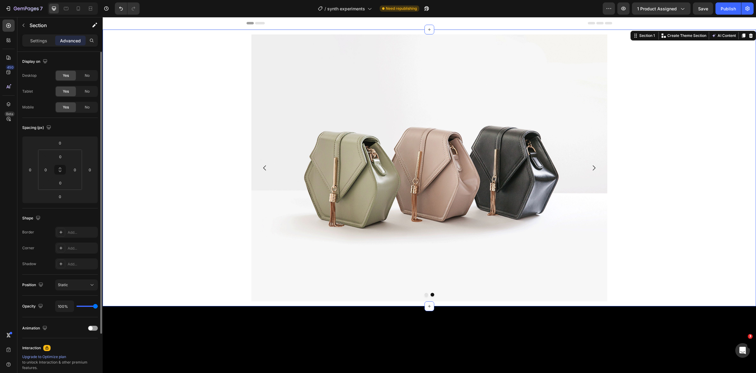
click at [91, 75] on div "No" at bounding box center [87, 76] width 20 height 10
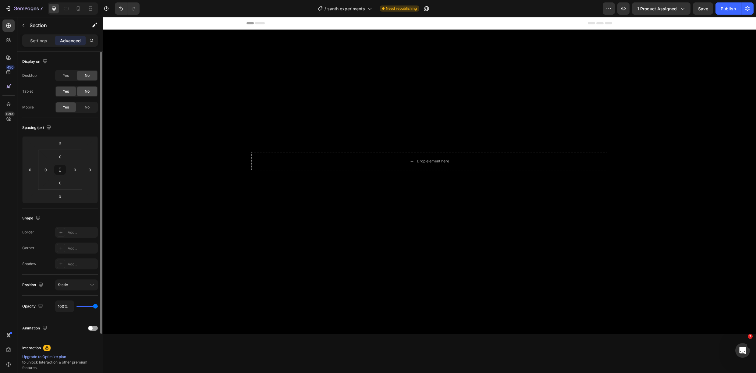
click at [88, 90] on span "No" at bounding box center [87, 91] width 5 height 5
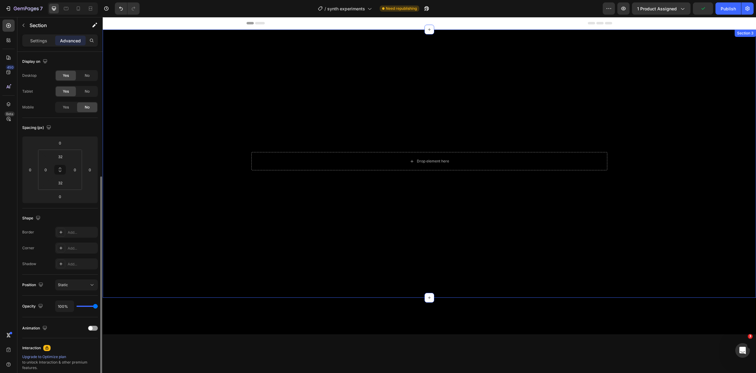
click at [206, 64] on div "Drop element here Hero Banner Row" at bounding box center [430, 163] width 654 height 249
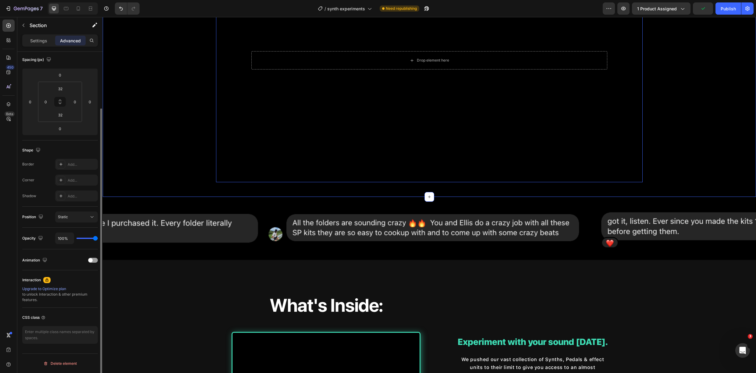
scroll to position [222, 0]
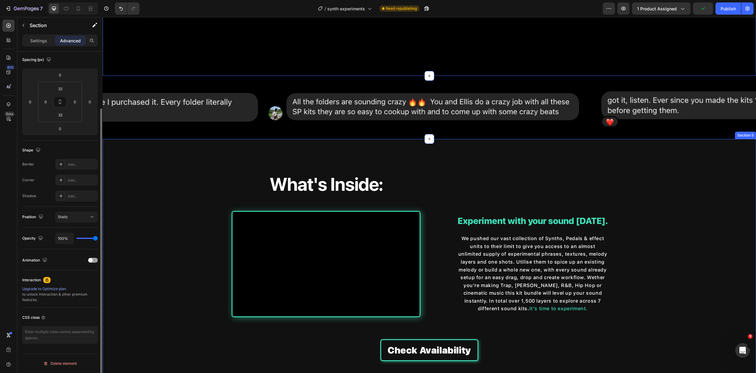
click at [188, 162] on div "What's Inside: Heading Video Row Experiment with your sound [DATE]. Heading We …" at bounding box center [430, 263] width 654 height 228
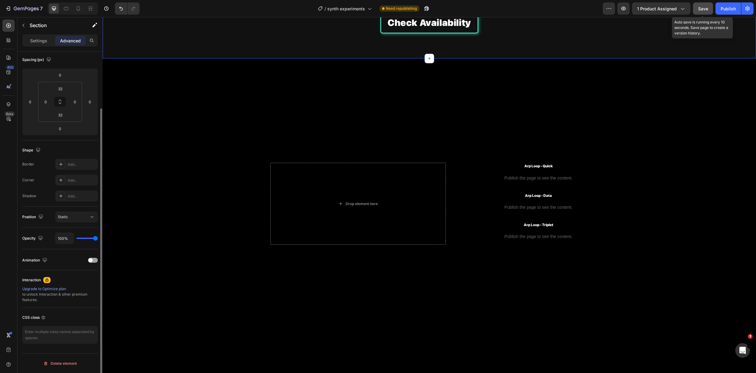
click at [694, 13] on button "Save" at bounding box center [703, 8] width 20 height 12
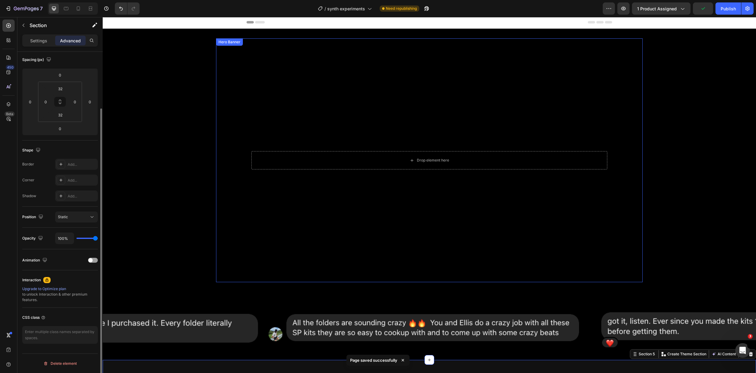
scroll to position [0, 0]
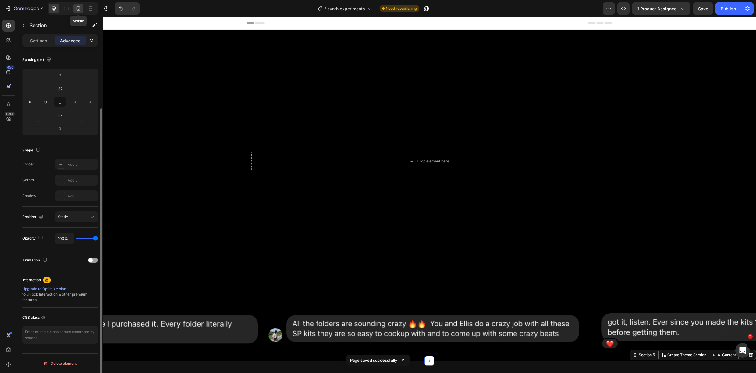
click at [78, 8] on icon at bounding box center [78, 8] width 6 height 6
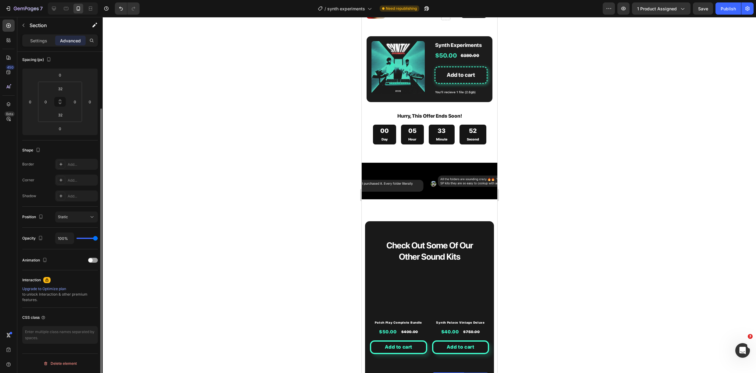
scroll to position [1570, 0]
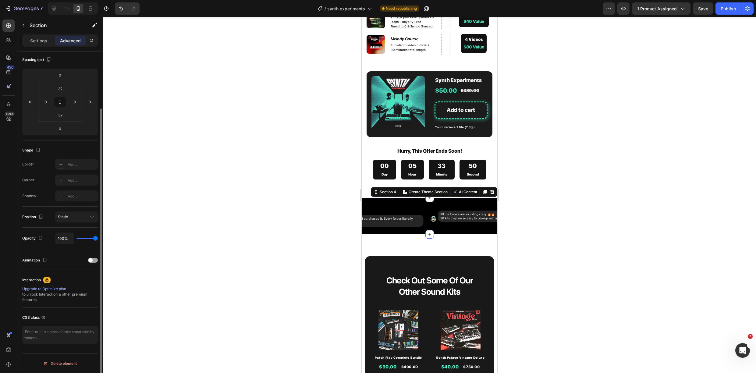
click at [427, 198] on div "Image Image Image Image Image Carousel Row Section 4 Create Theme Section AI Co…" at bounding box center [430, 216] width 136 height 37
click at [41, 41] on p "Settings" at bounding box center [38, 40] width 17 height 6
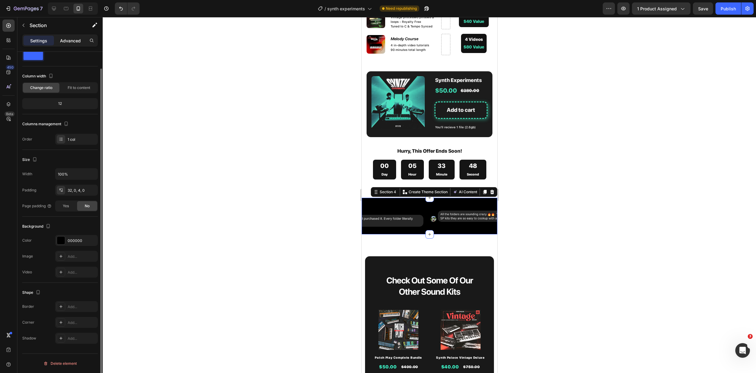
click at [74, 42] on p "Advanced" at bounding box center [70, 40] width 21 height 6
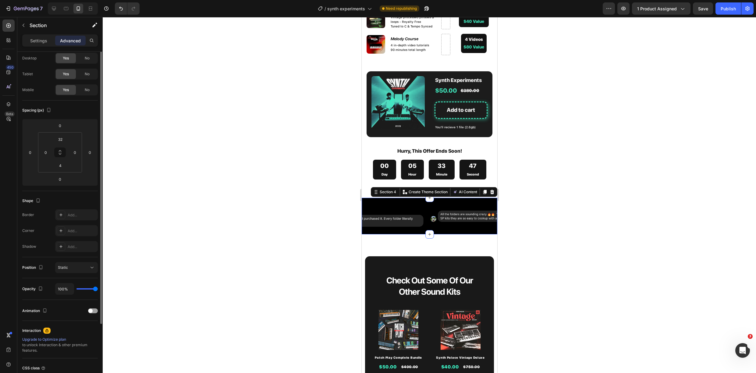
scroll to position [0, 0]
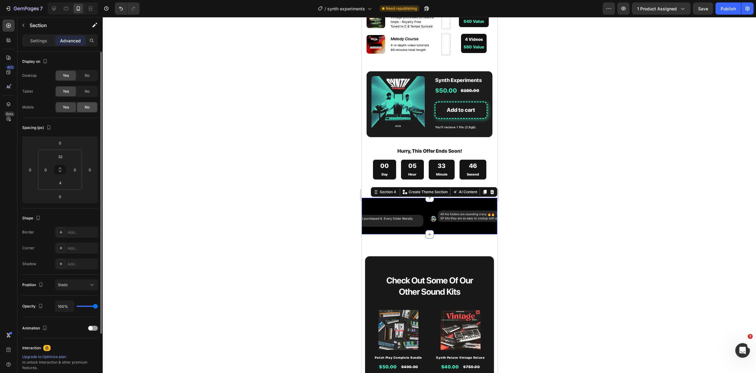
click at [89, 108] on span "No" at bounding box center [87, 107] width 5 height 5
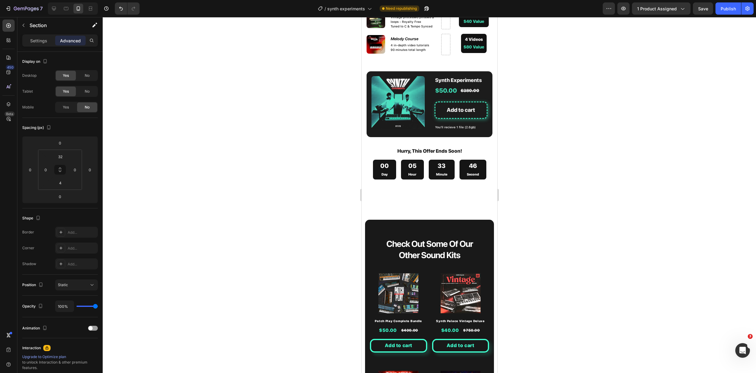
drag, startPoint x: 537, startPoint y: 181, endPoint x: 528, endPoint y: 181, distance: 9.5
click at [537, 181] on div at bounding box center [430, 195] width 654 height 356
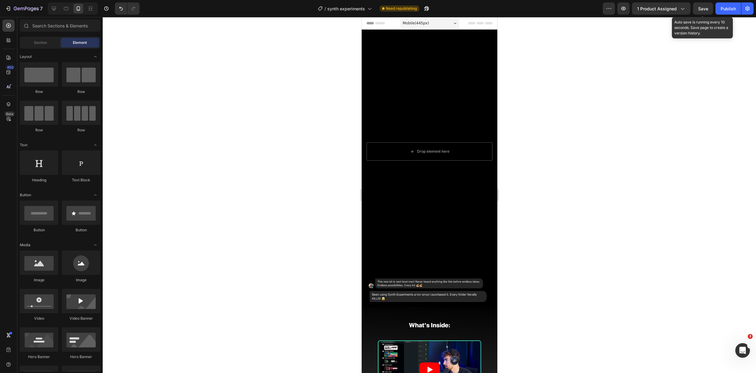
click at [705, 10] on span "Save" at bounding box center [703, 8] width 10 height 5
click at [723, 12] on button "Publish" at bounding box center [729, 8] width 26 height 12
click at [57, 9] on icon at bounding box center [54, 8] width 6 height 6
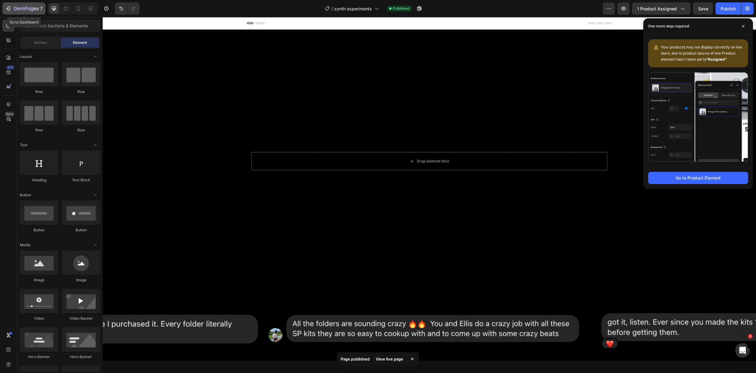
click at [38, 9] on icon "button" at bounding box center [38, 8] width 2 height 3
